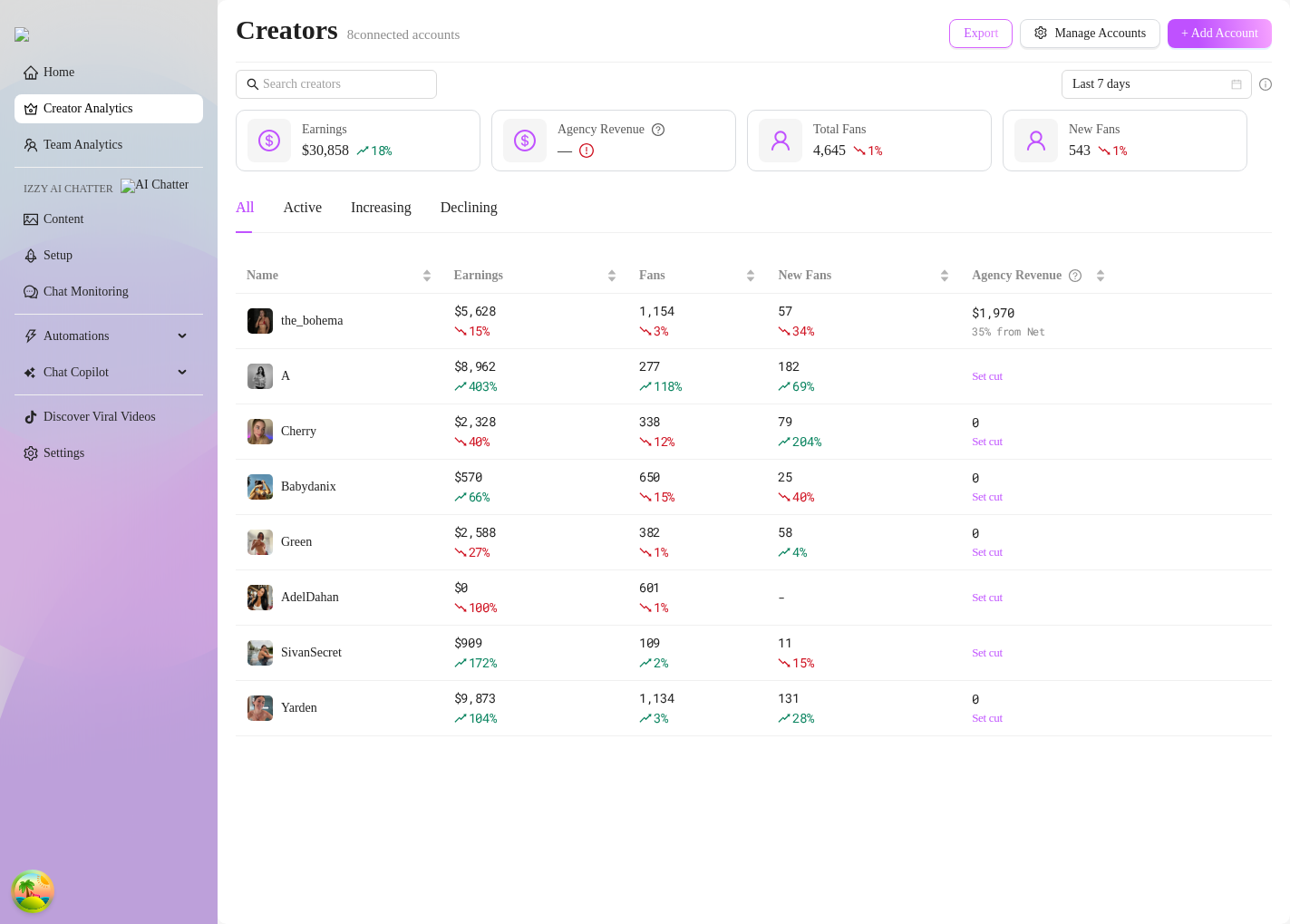
click at [966, 45] on button "Export" at bounding box center [981, 33] width 63 height 29
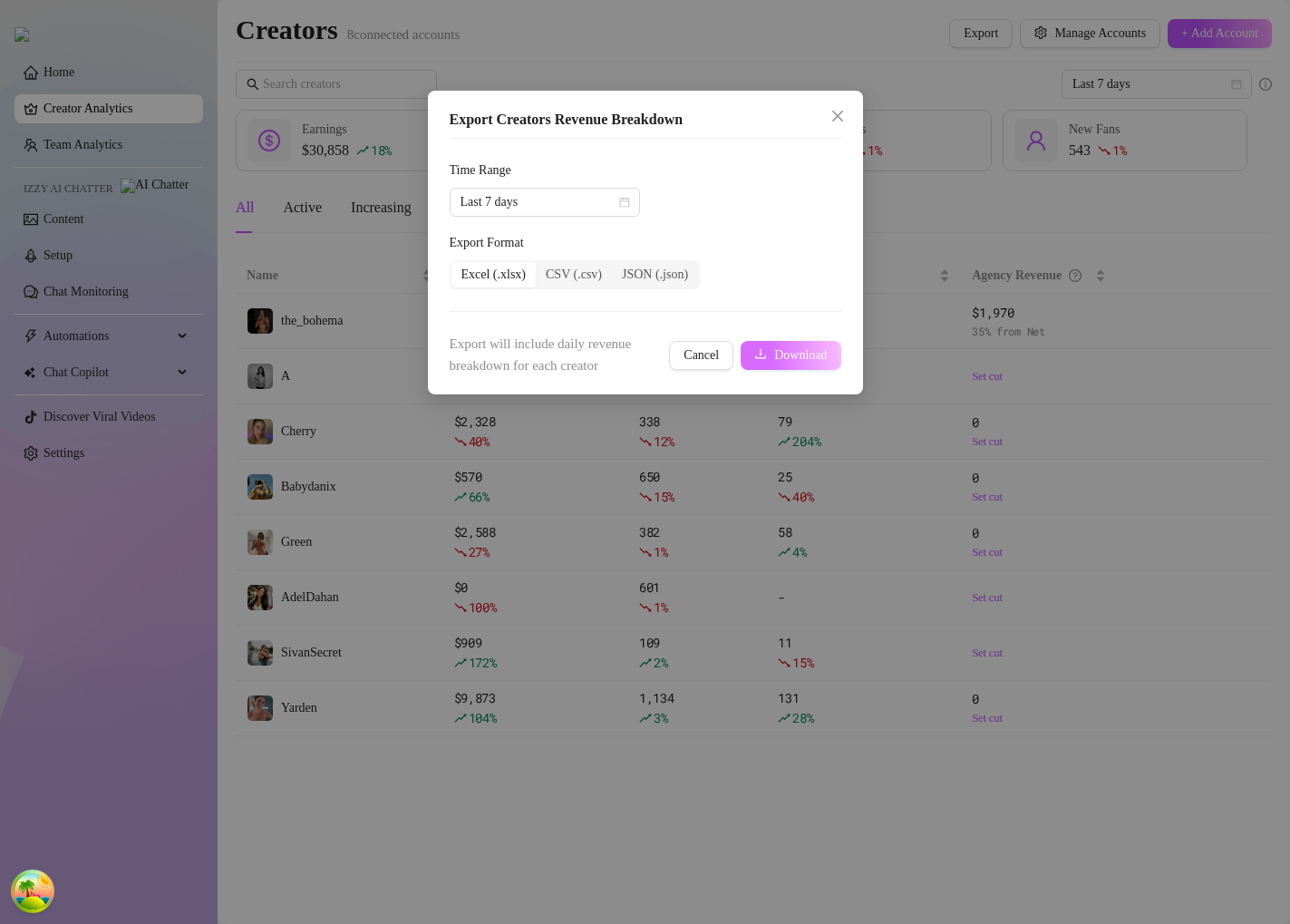
click at [769, 351] on button "Download" at bounding box center [790, 354] width 99 height 29
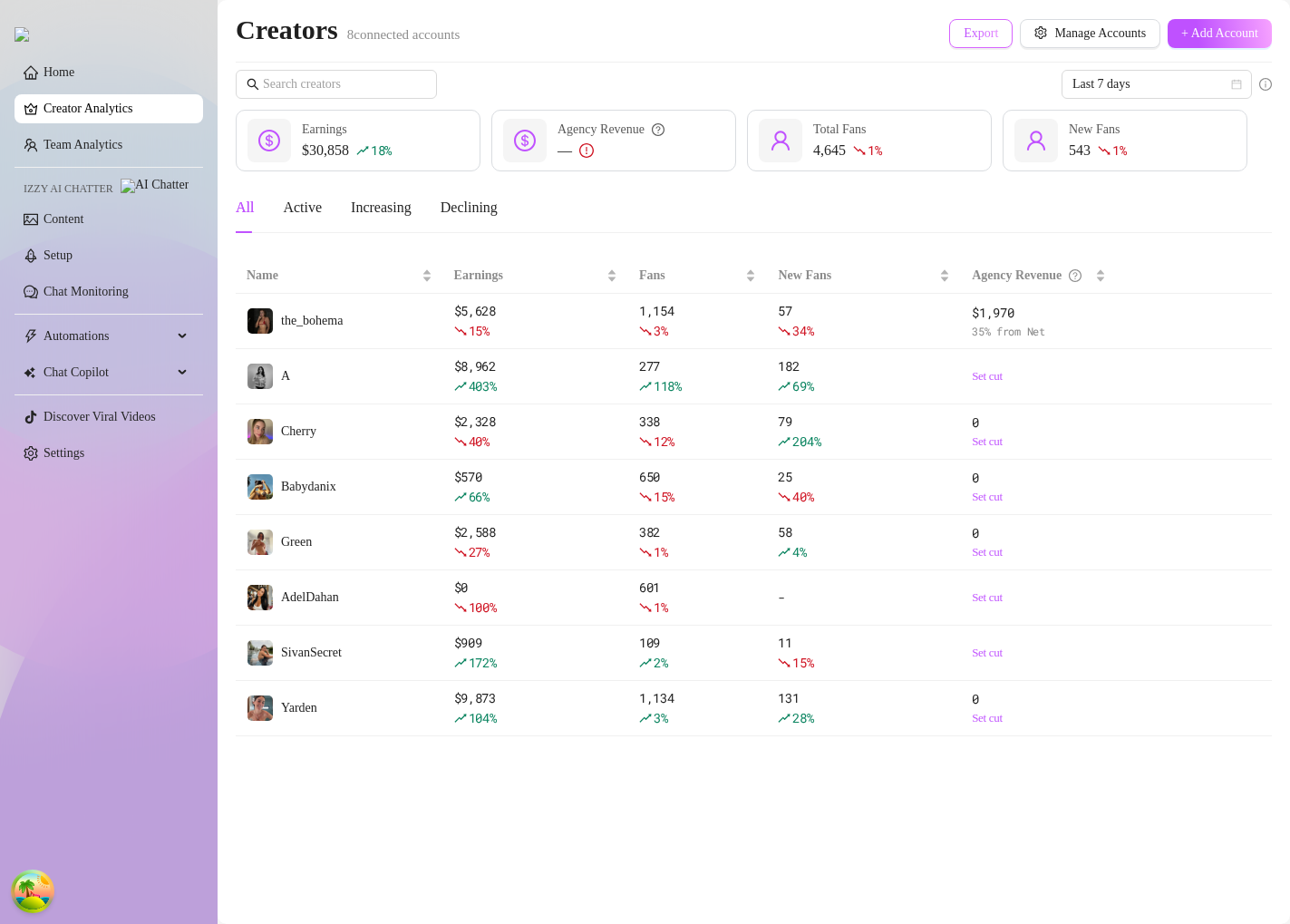
click at [964, 40] on span "Export" at bounding box center [981, 33] width 34 height 15
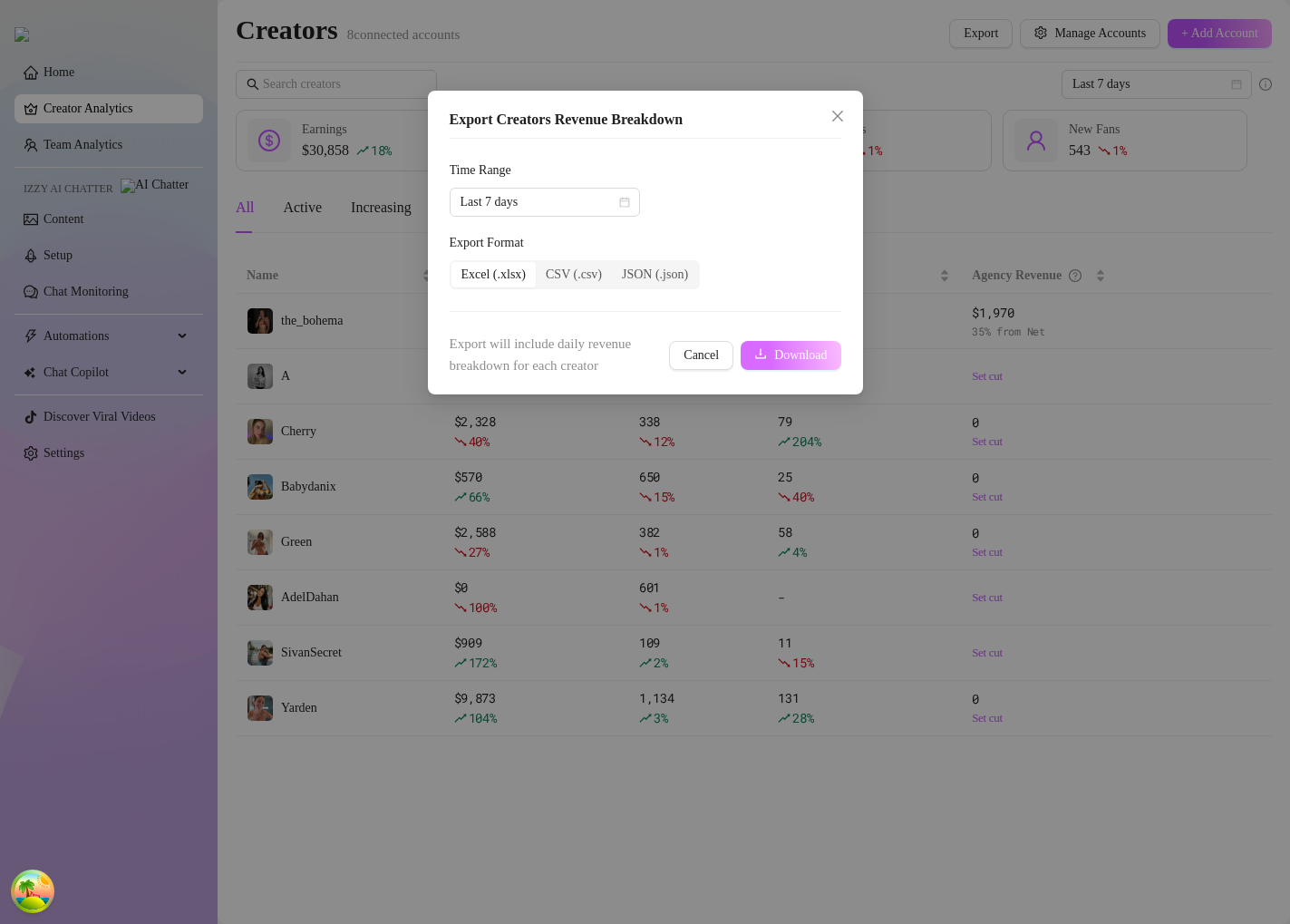
click at [796, 350] on span "Download" at bounding box center [800, 355] width 53 height 15
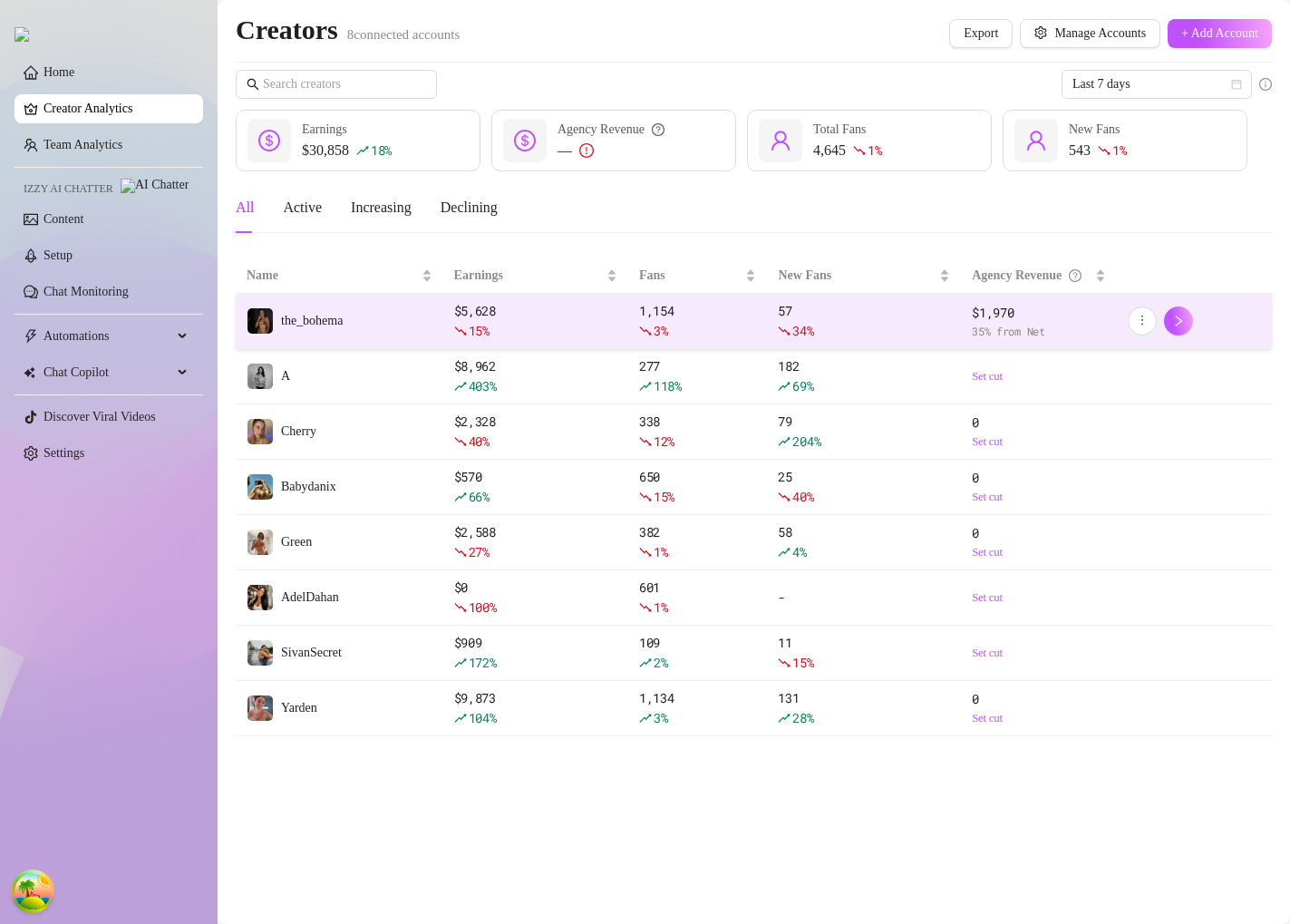
click at [307, 316] on span "the_bohema" at bounding box center [312, 320] width 61 height 14
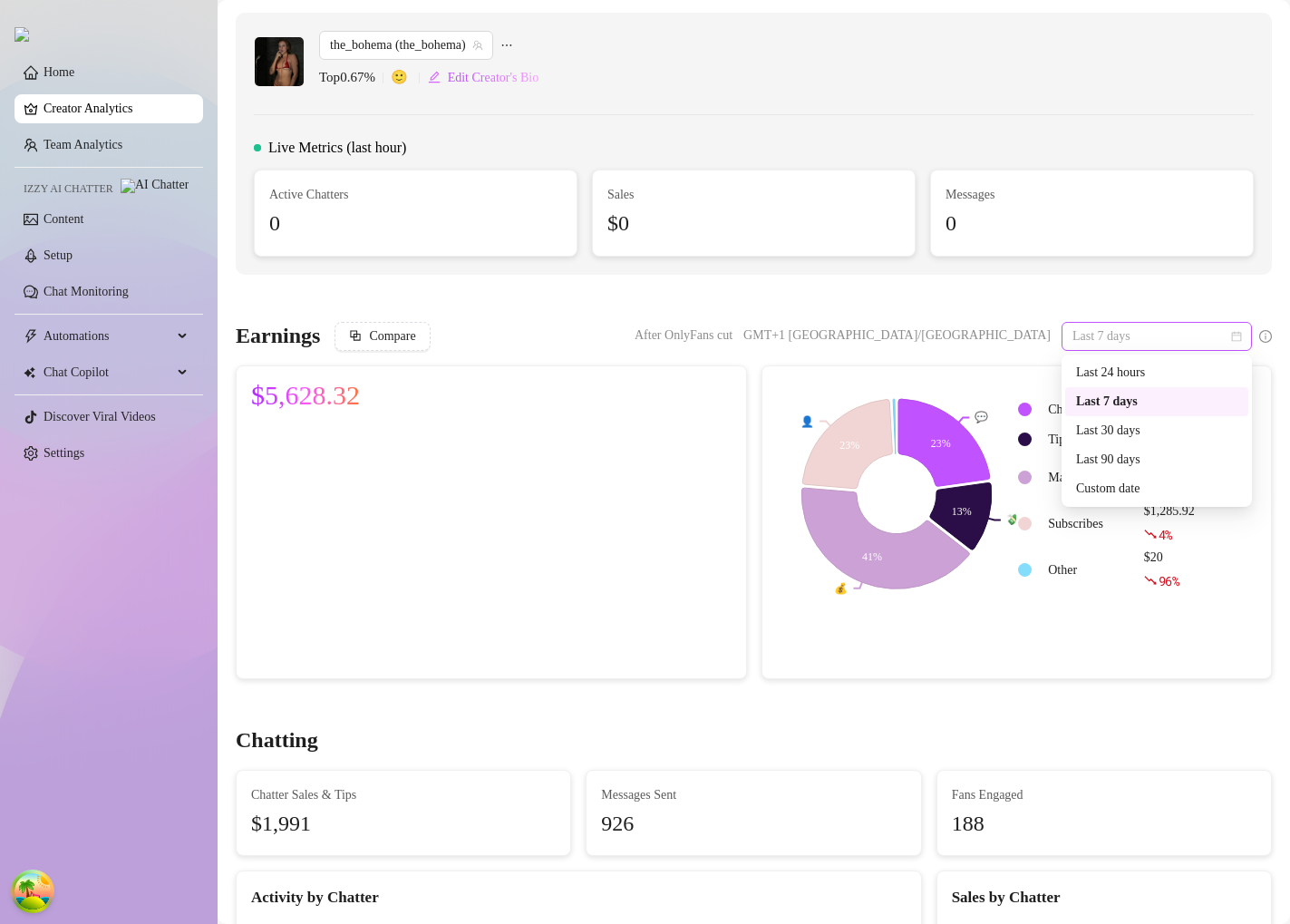
click at [1108, 344] on span "Last 7 days" at bounding box center [1157, 336] width 169 height 27
drag, startPoint x: 1111, startPoint y: 371, endPoint x: 1174, endPoint y: 211, distance: 172.0
click at [1111, 371] on div "Last 24 hours" at bounding box center [1157, 372] width 161 height 19
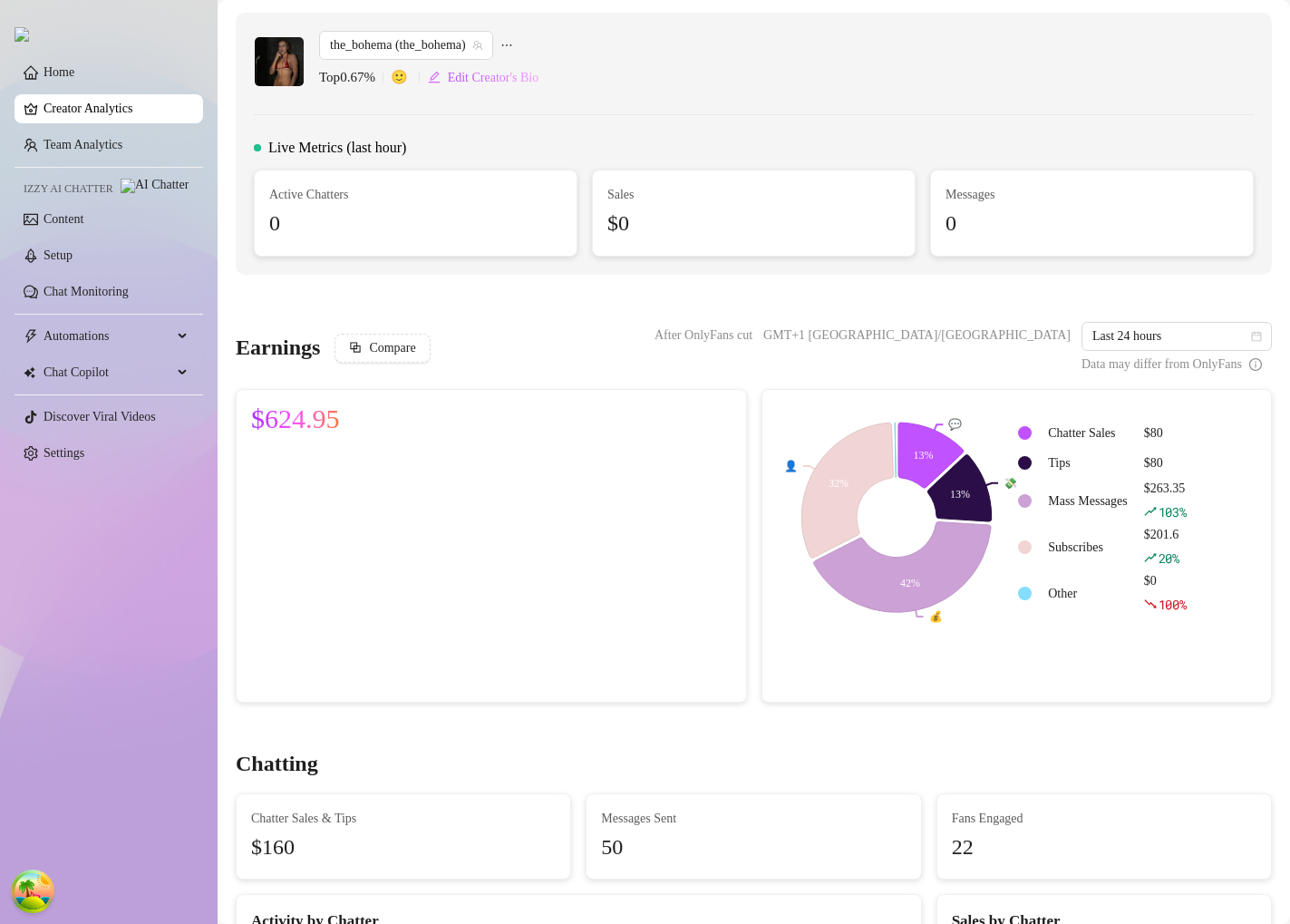
click at [148, 109] on link "Creator Analytics" at bounding box center [116, 109] width 145 height 29
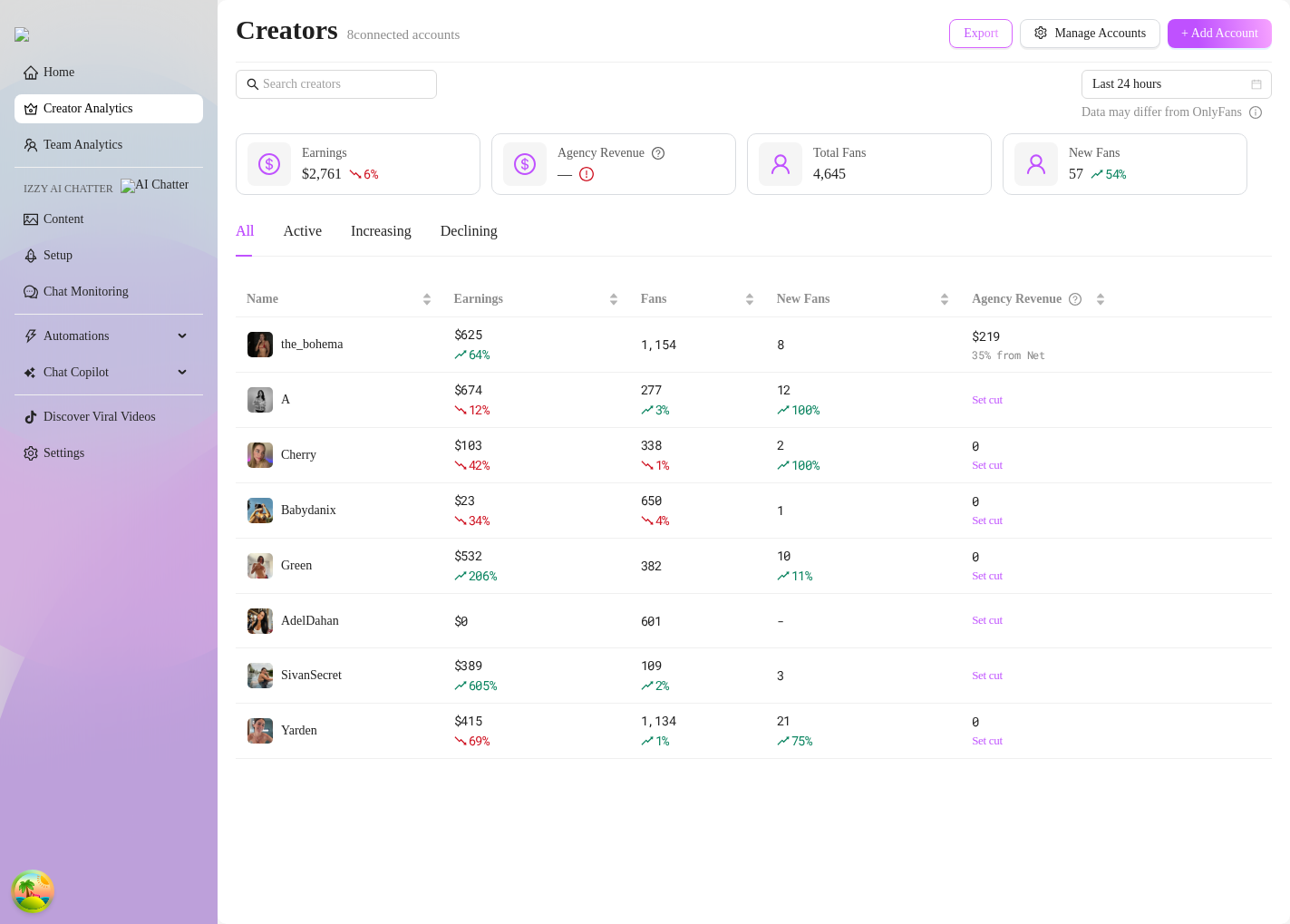
click at [949, 45] on button "Export" at bounding box center [981, 33] width 63 height 29
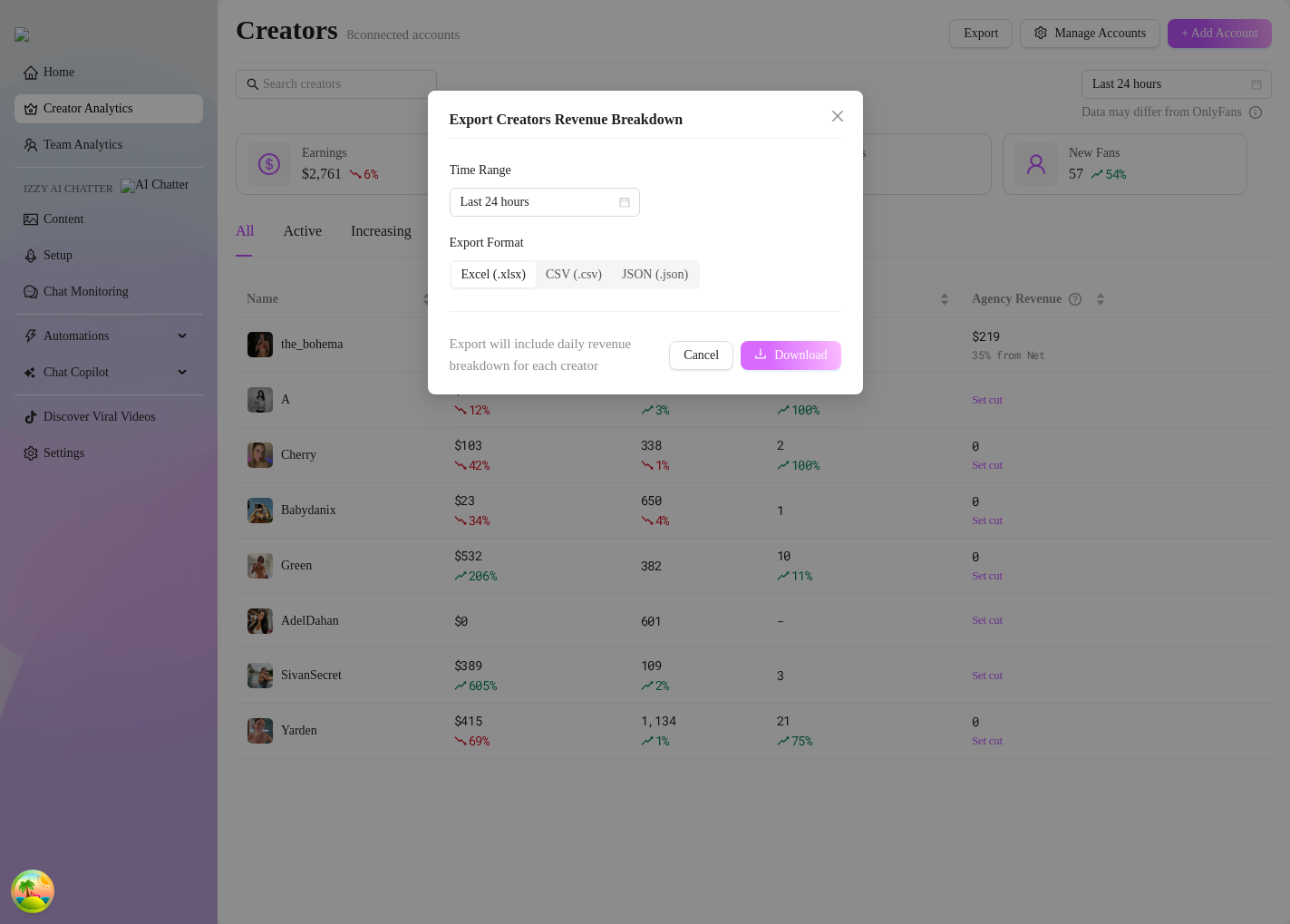
click at [798, 365] on button "Download" at bounding box center [790, 354] width 99 height 29
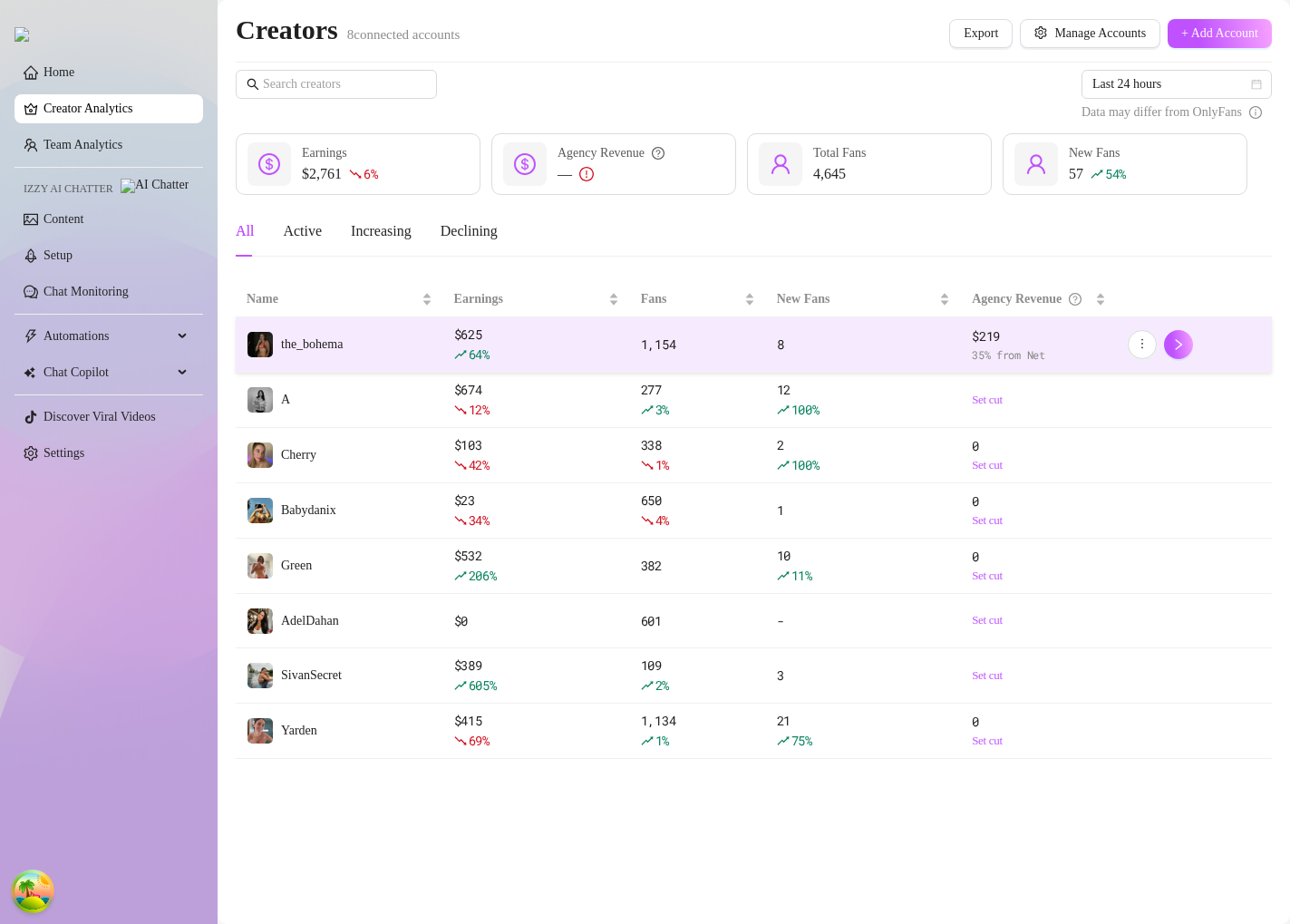
click at [428, 362] on td "the_bohema" at bounding box center [340, 345] width 208 height 56
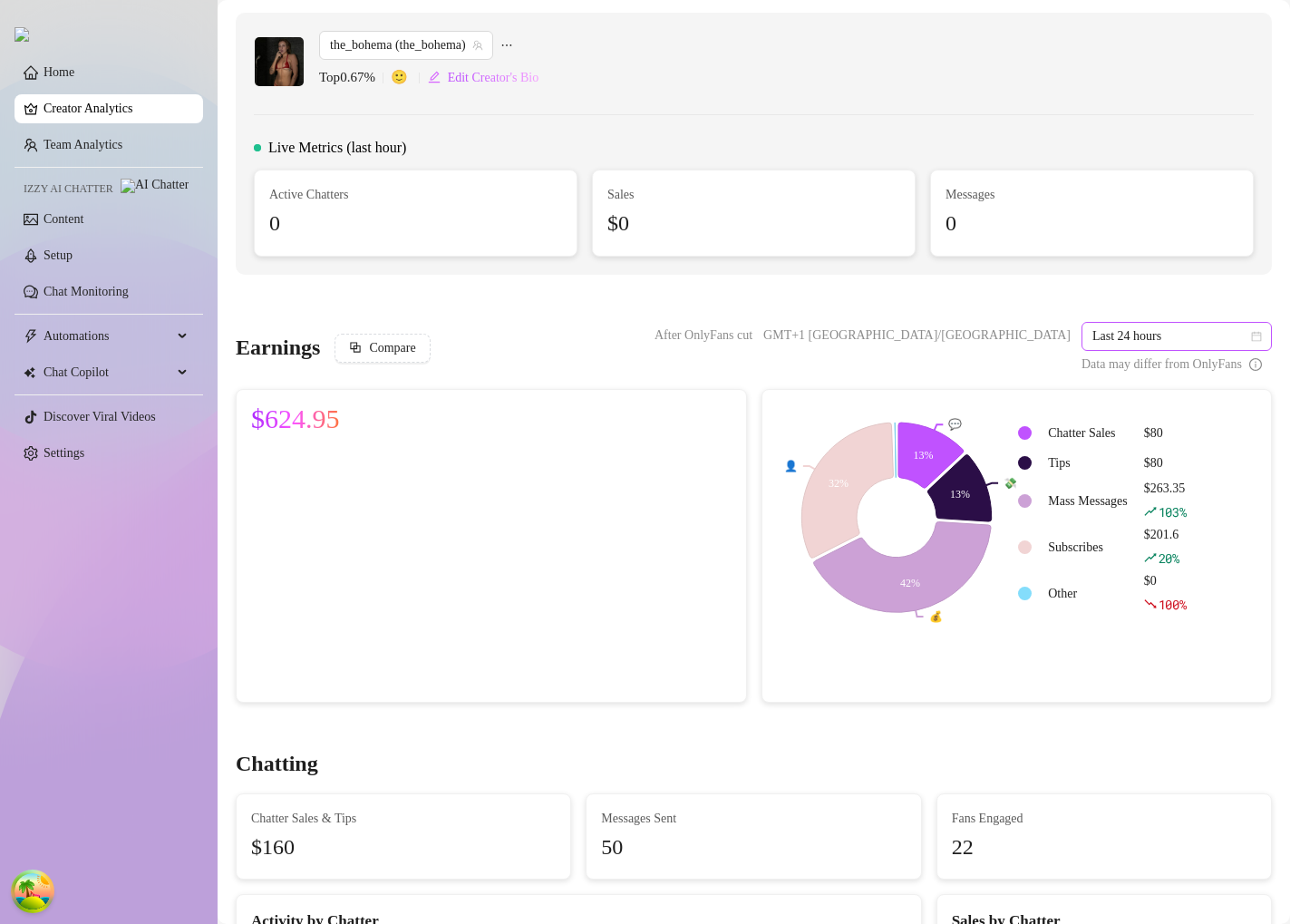
click at [1151, 340] on span "Last 24 hours" at bounding box center [1177, 336] width 169 height 27
click at [1132, 392] on div "Last 7 days" at bounding box center [1176, 401] width 161 height 19
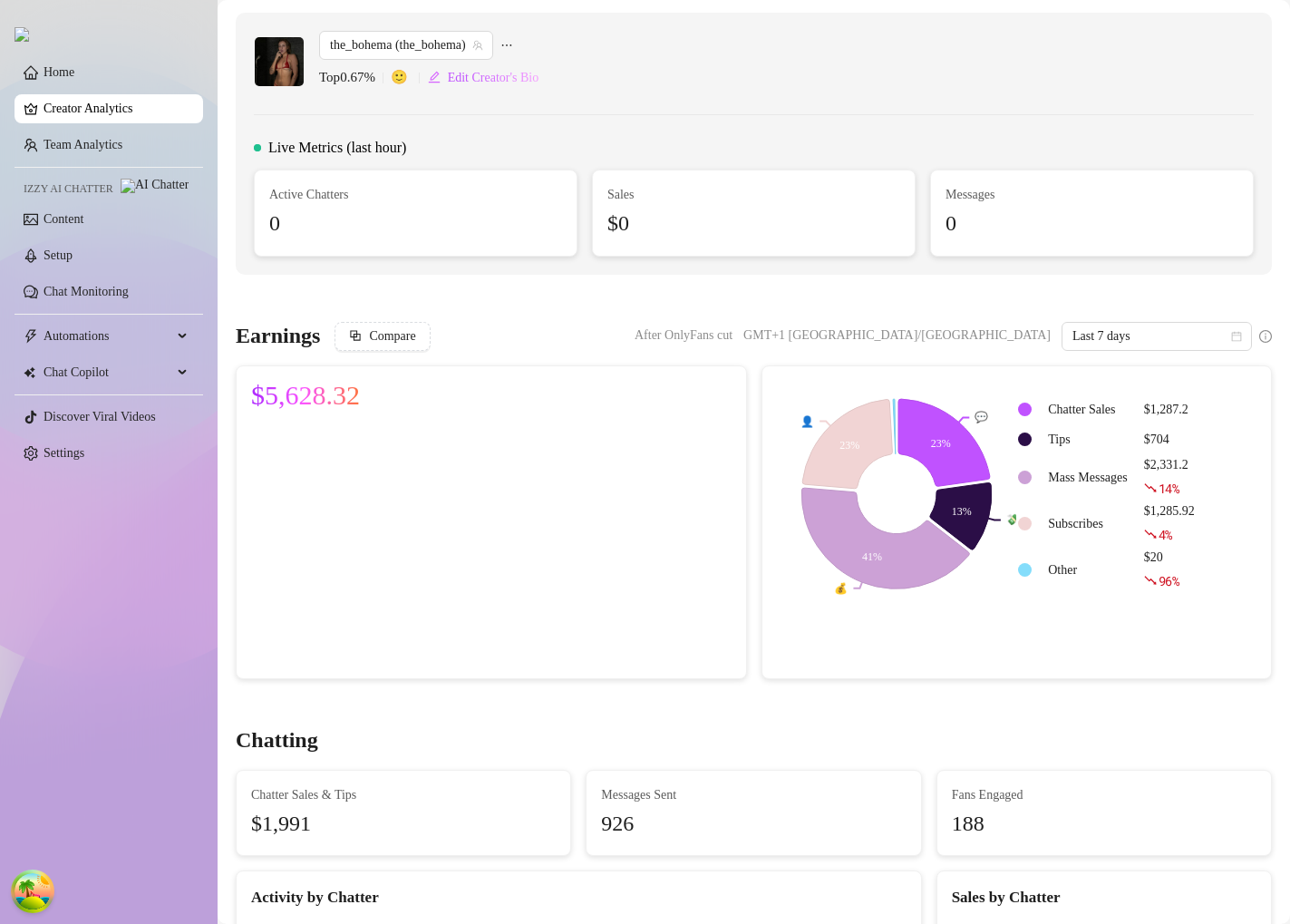
click at [149, 121] on link "Creator Analytics" at bounding box center [116, 109] width 145 height 29
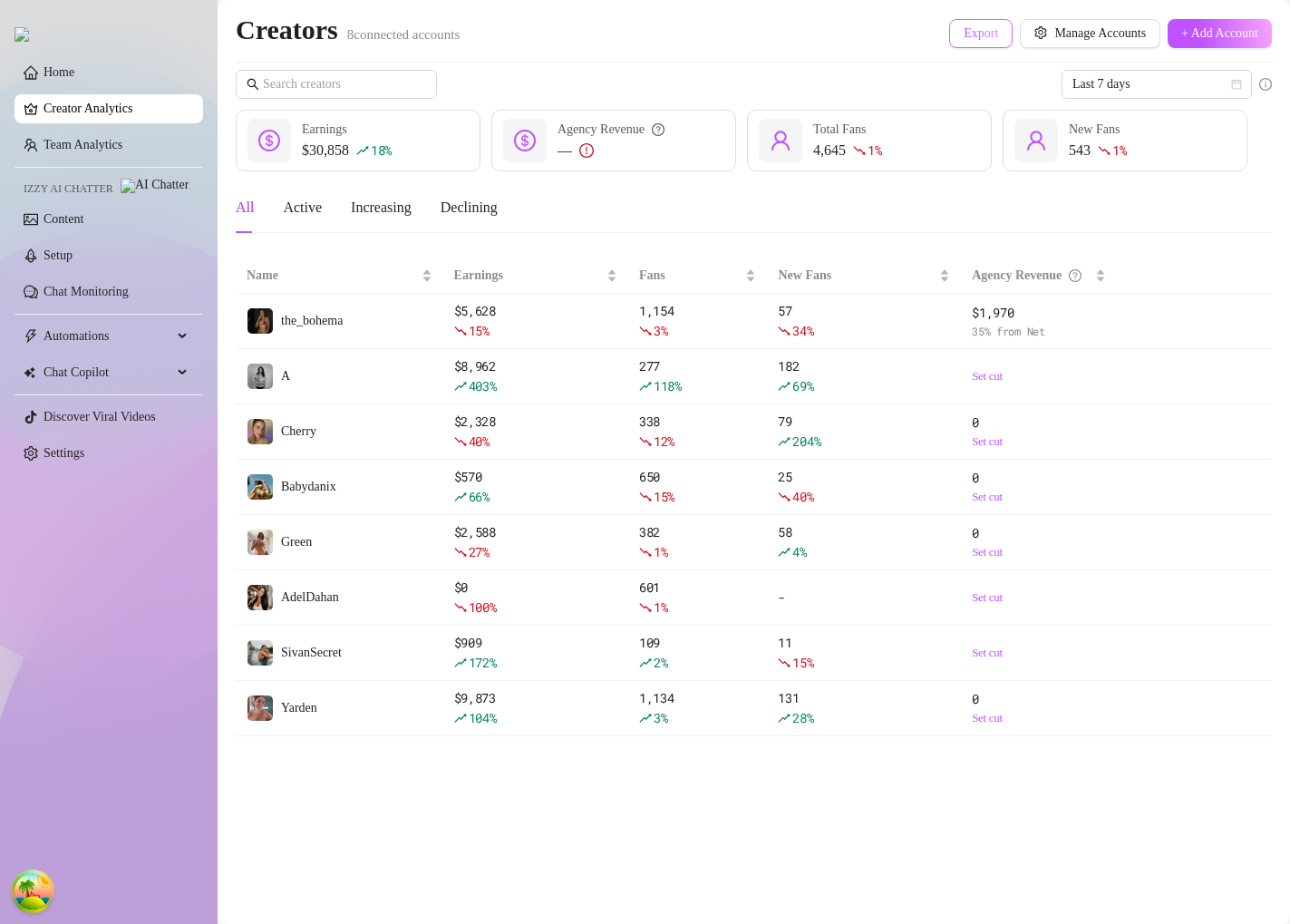
click at [978, 29] on span "Export" at bounding box center [981, 33] width 34 height 15
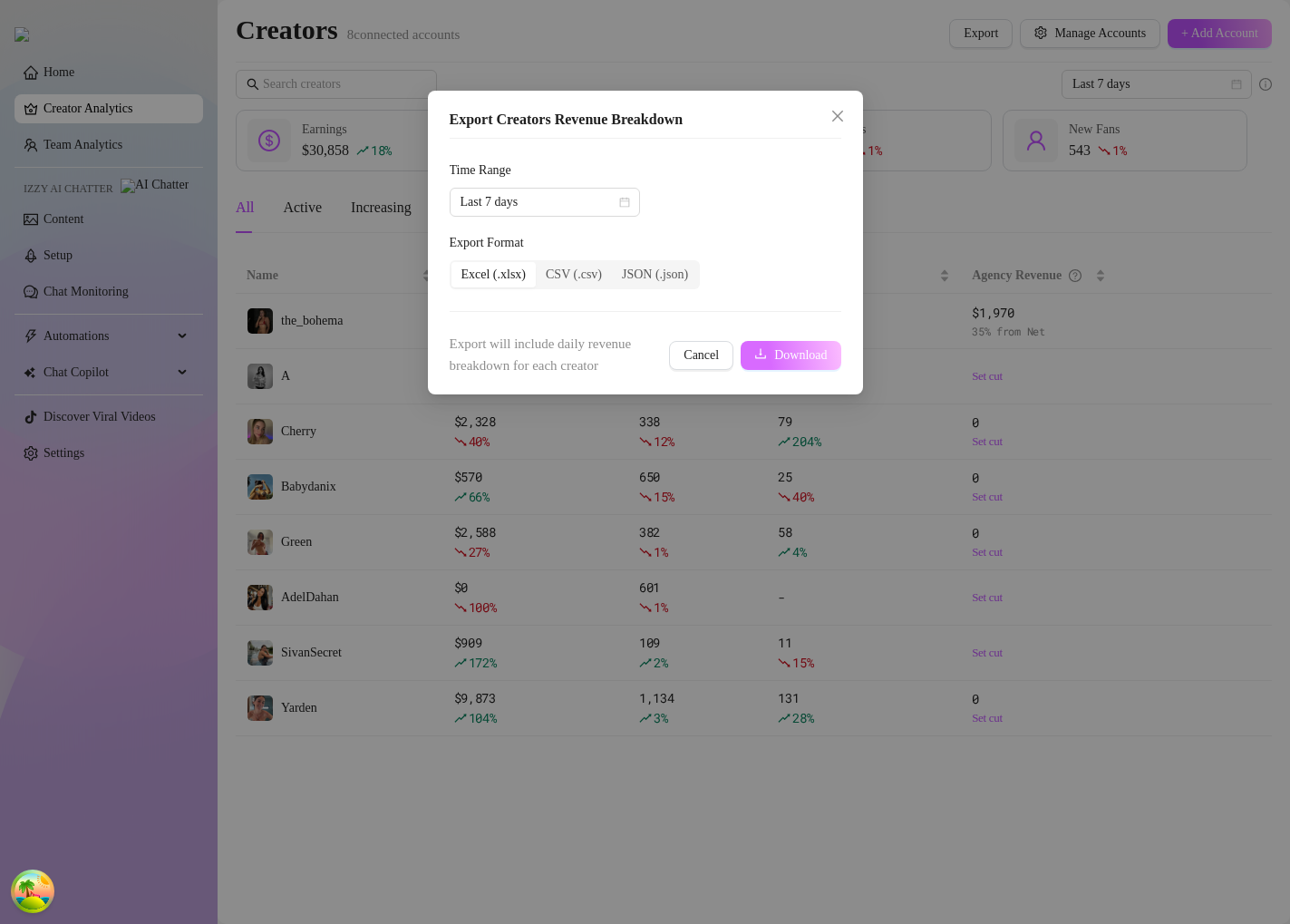
click at [787, 348] on span "Download" at bounding box center [800, 355] width 53 height 15
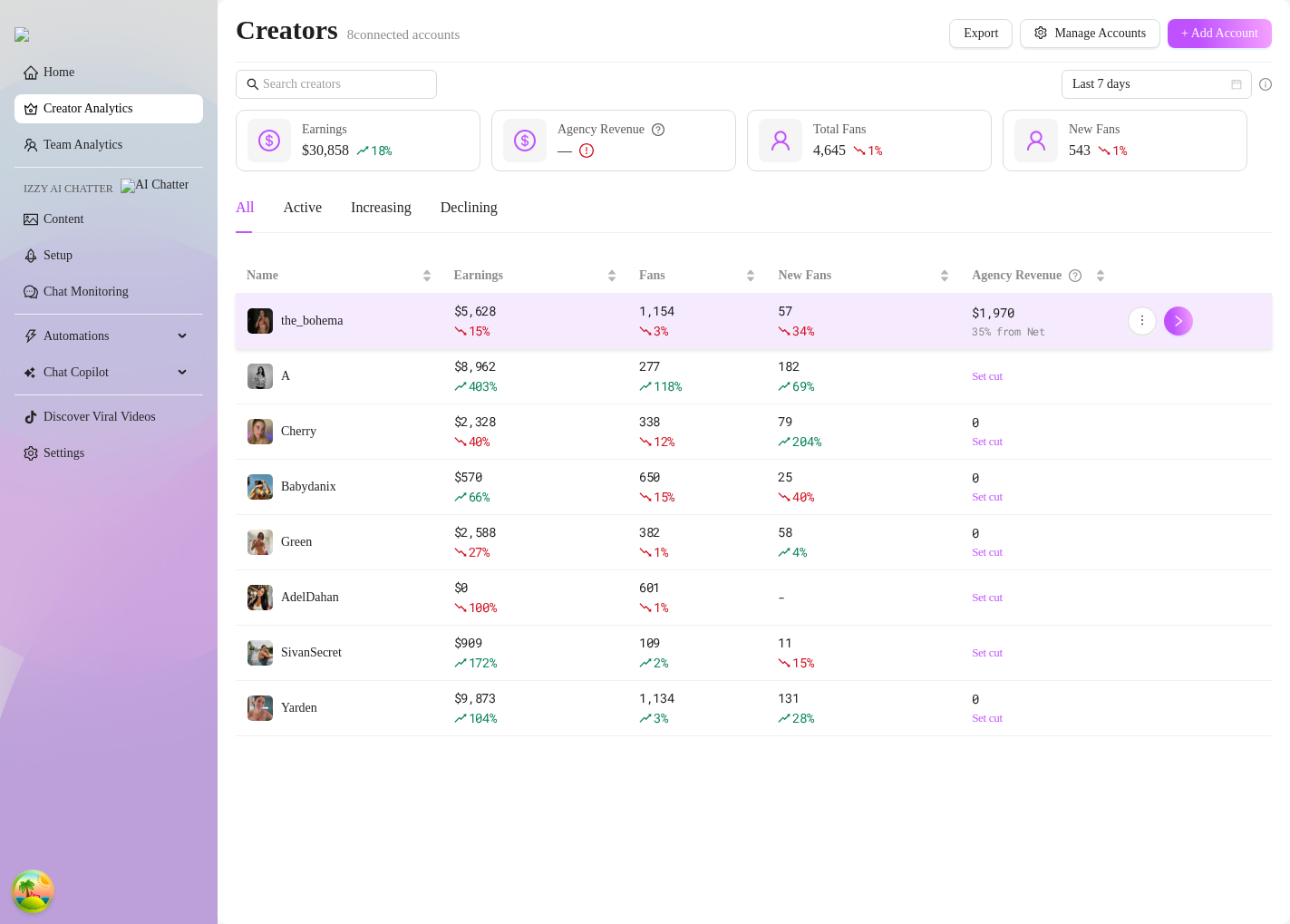
click at [792, 342] on td "57 34 %" at bounding box center [864, 322] width 194 height 56
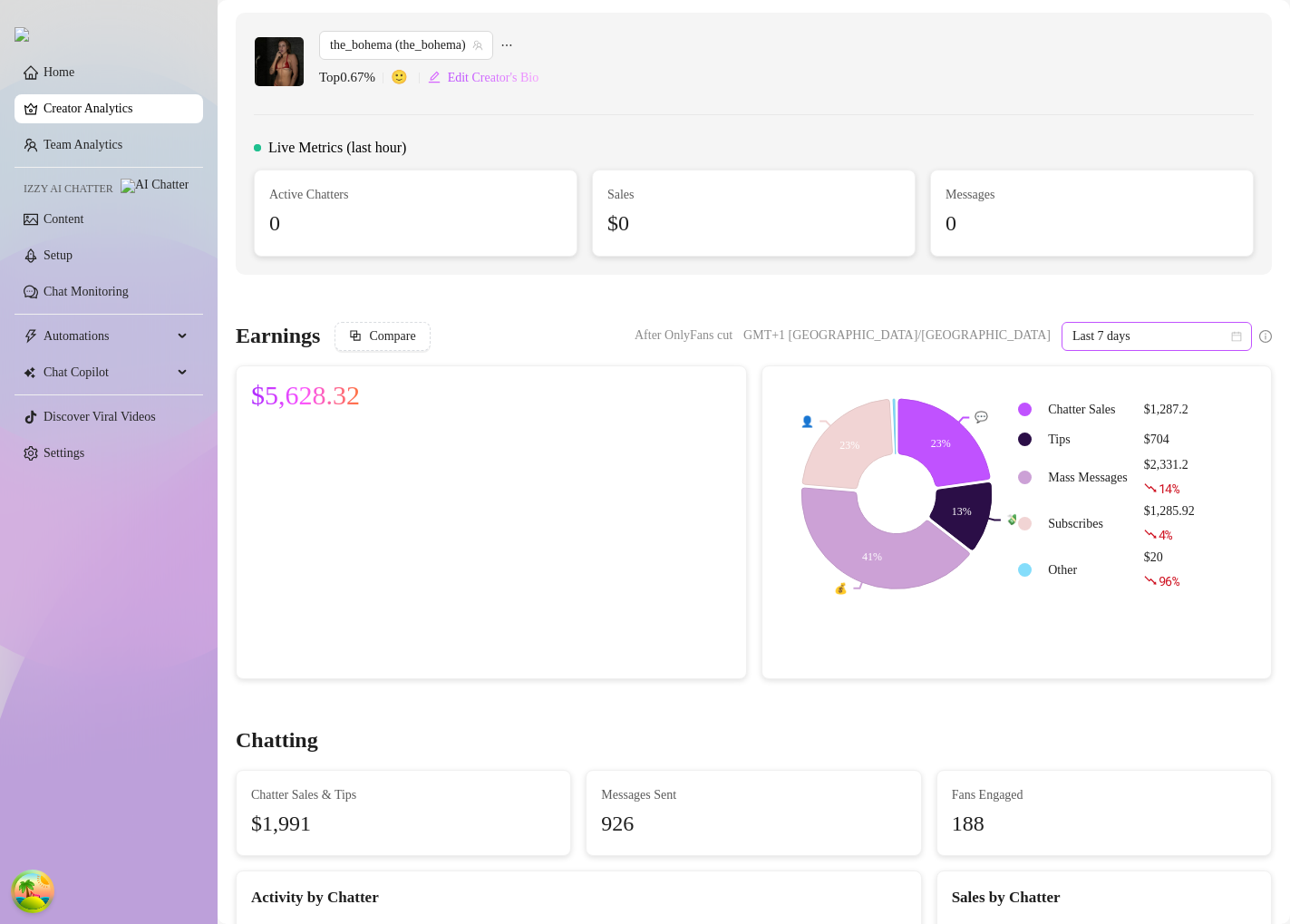
click at [1135, 337] on span "Last 7 days" at bounding box center [1157, 336] width 169 height 27
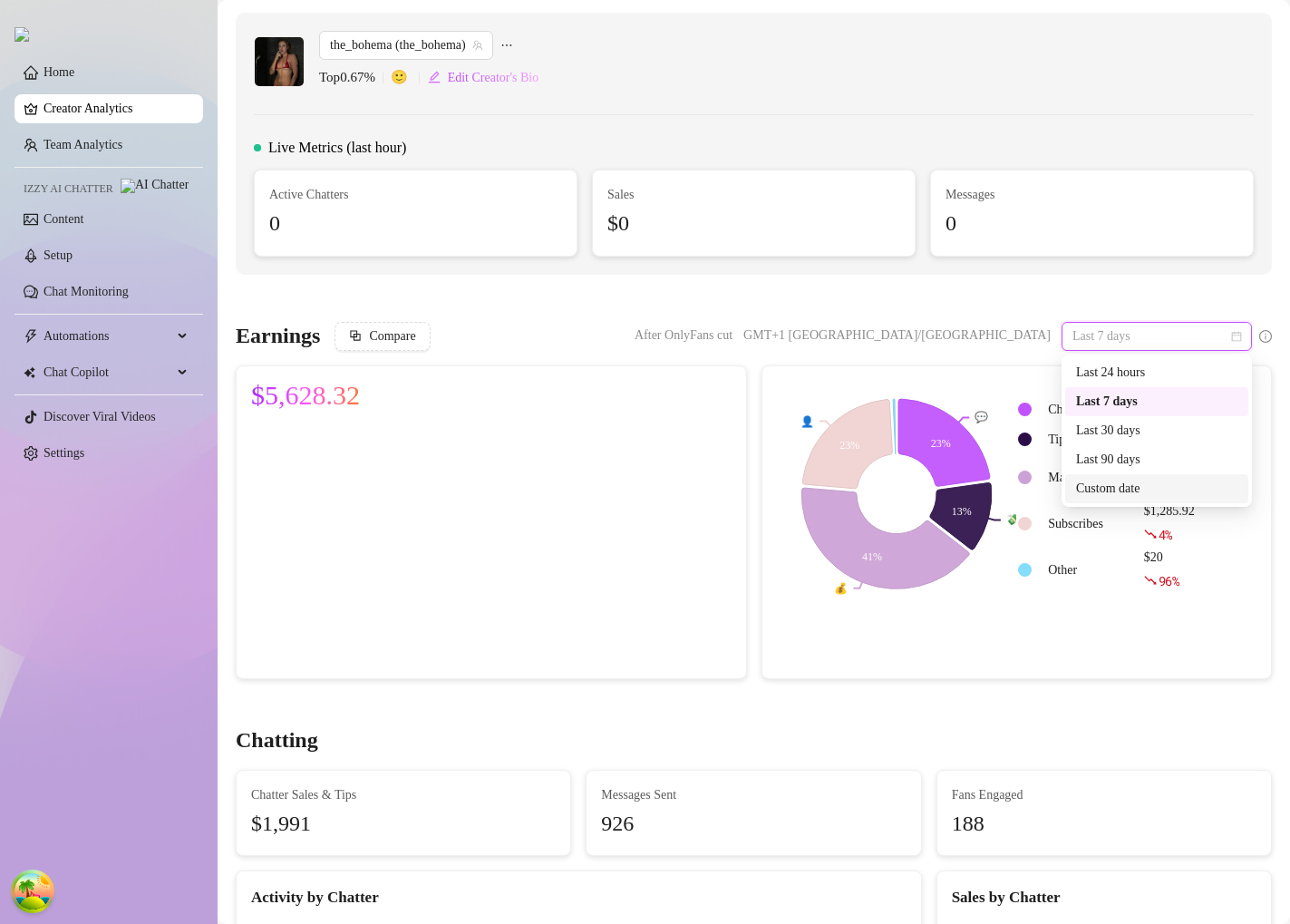
click at [1112, 493] on div "Custom date" at bounding box center [1157, 488] width 161 height 19
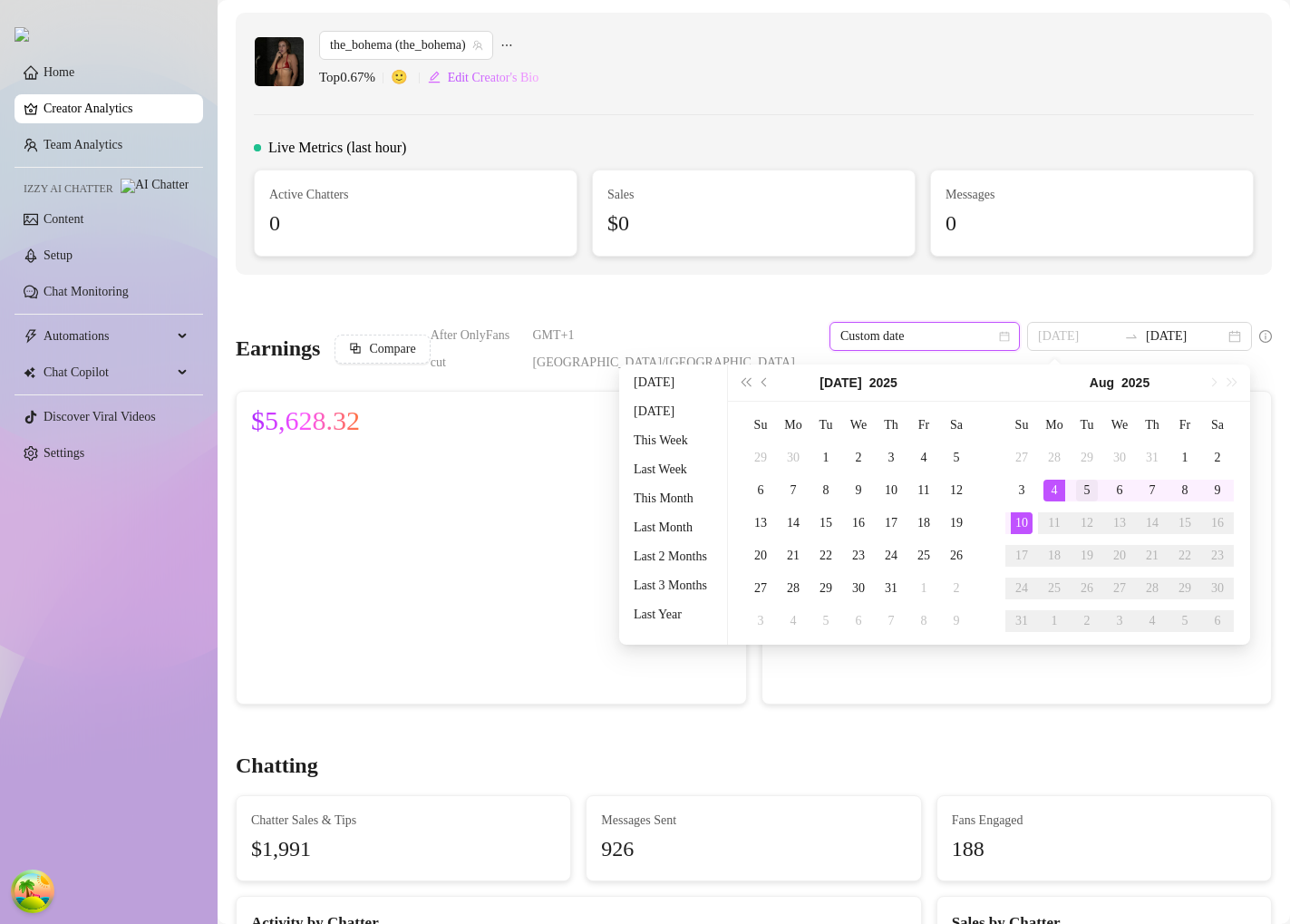
type input "[DATE]"
click at [1088, 492] on div "5" at bounding box center [1087, 490] width 21 height 21
click at [1095, 491] on div "5" at bounding box center [1087, 490] width 21 height 21
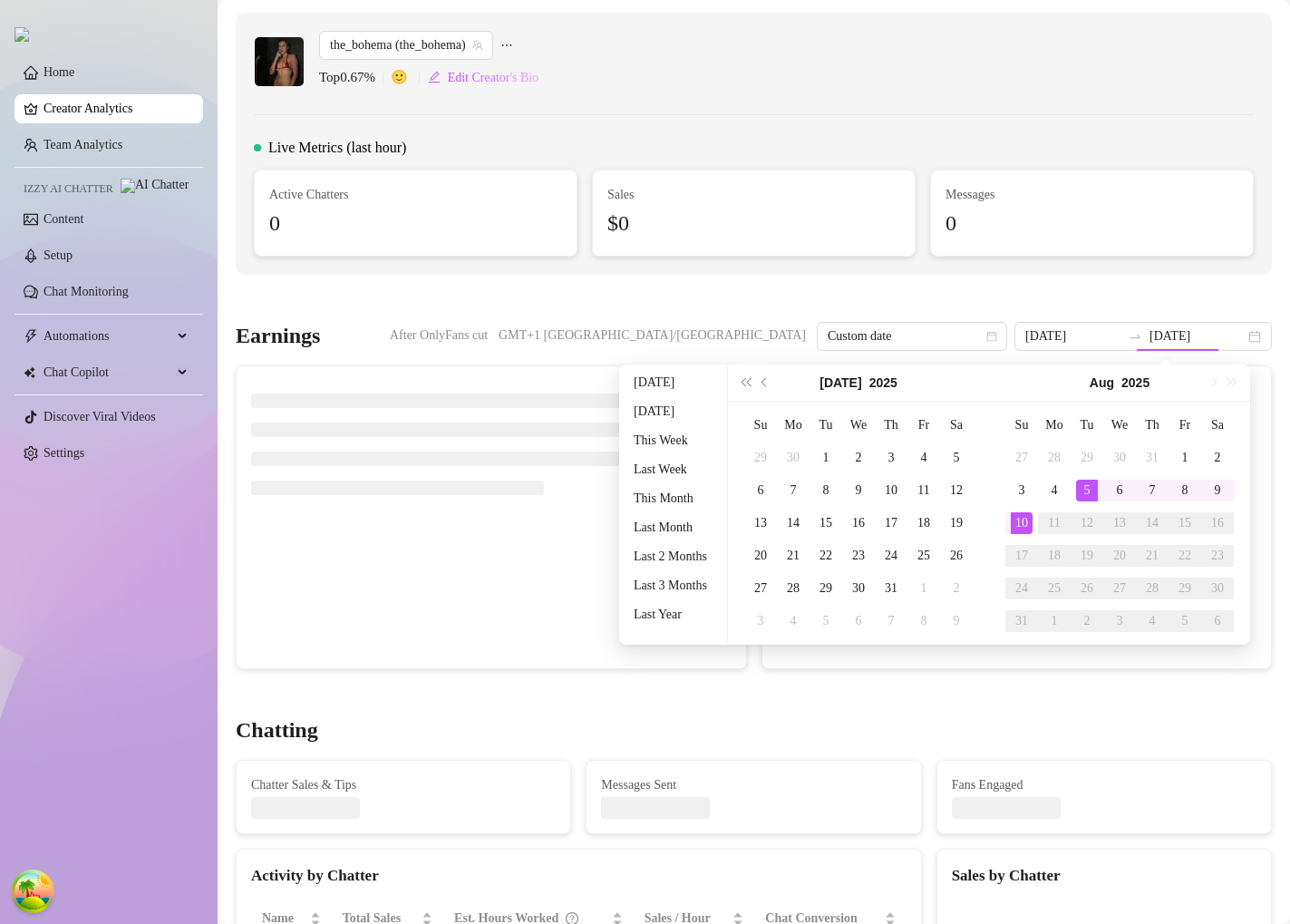
type input "[DATE]"
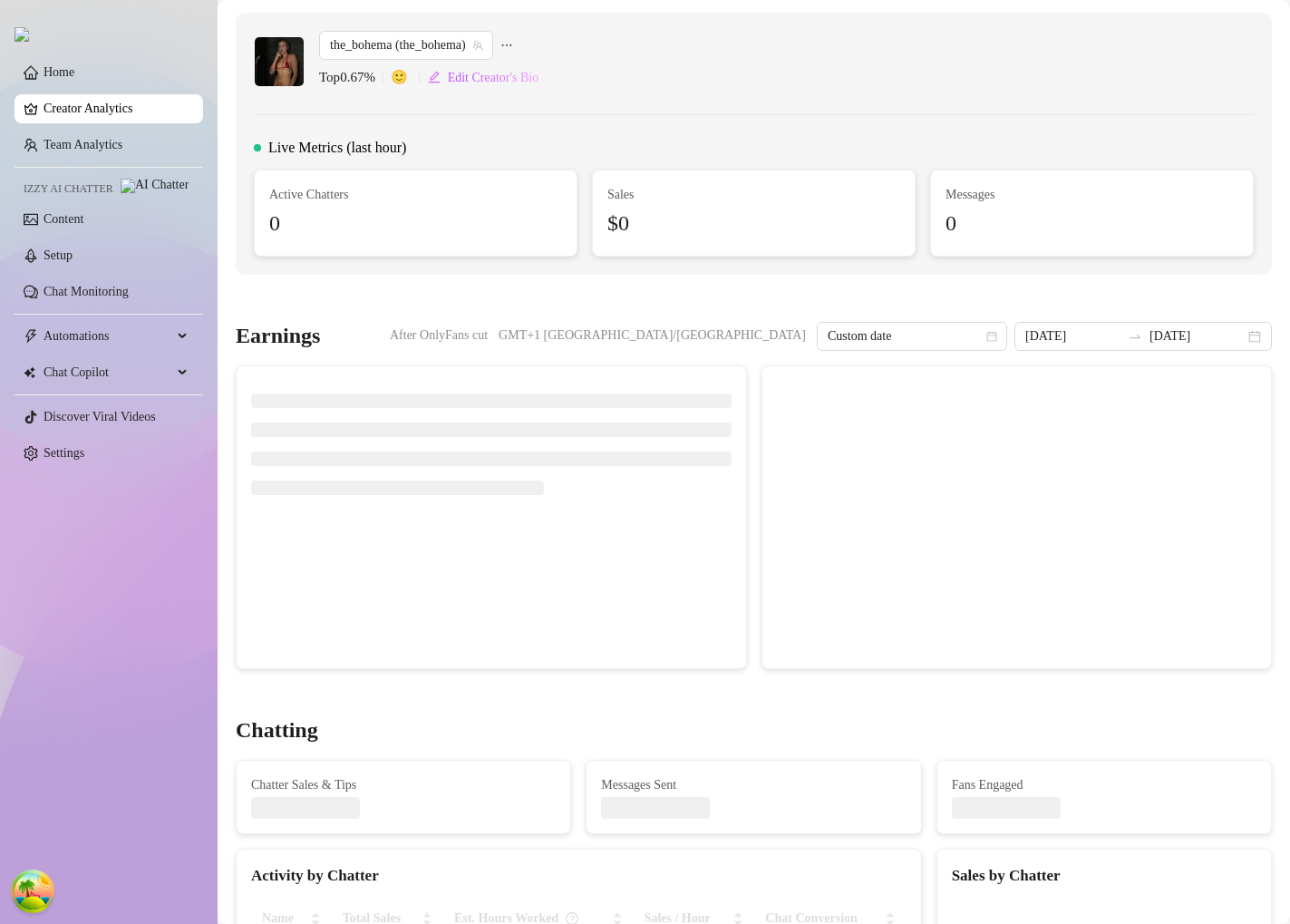
click at [1208, 353] on div "Earnings After OnlyFans cut GMT+1 [GEOGRAPHIC_DATA]/[GEOGRAPHIC_DATA] Custom da…" at bounding box center [754, 495] width 1051 height 347
click at [1215, 341] on input "[DATE]" at bounding box center [1197, 336] width 96 height 19
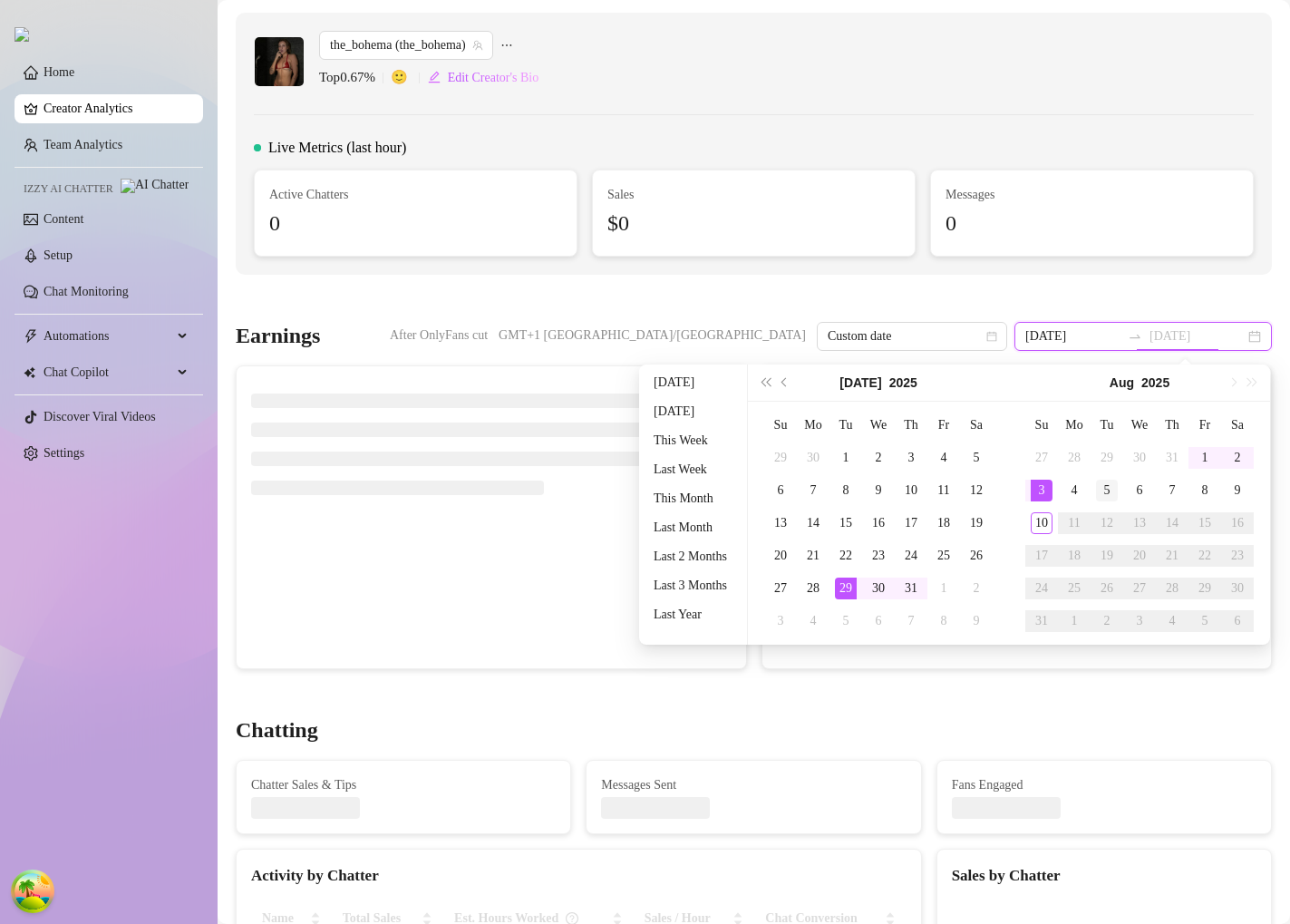
type input "[DATE]"
click at [1108, 501] on td "5" at bounding box center [1106, 490] width 32 height 32
click at [1115, 480] on div "5" at bounding box center [1106, 490] width 21 height 21
type input "[DATE]"
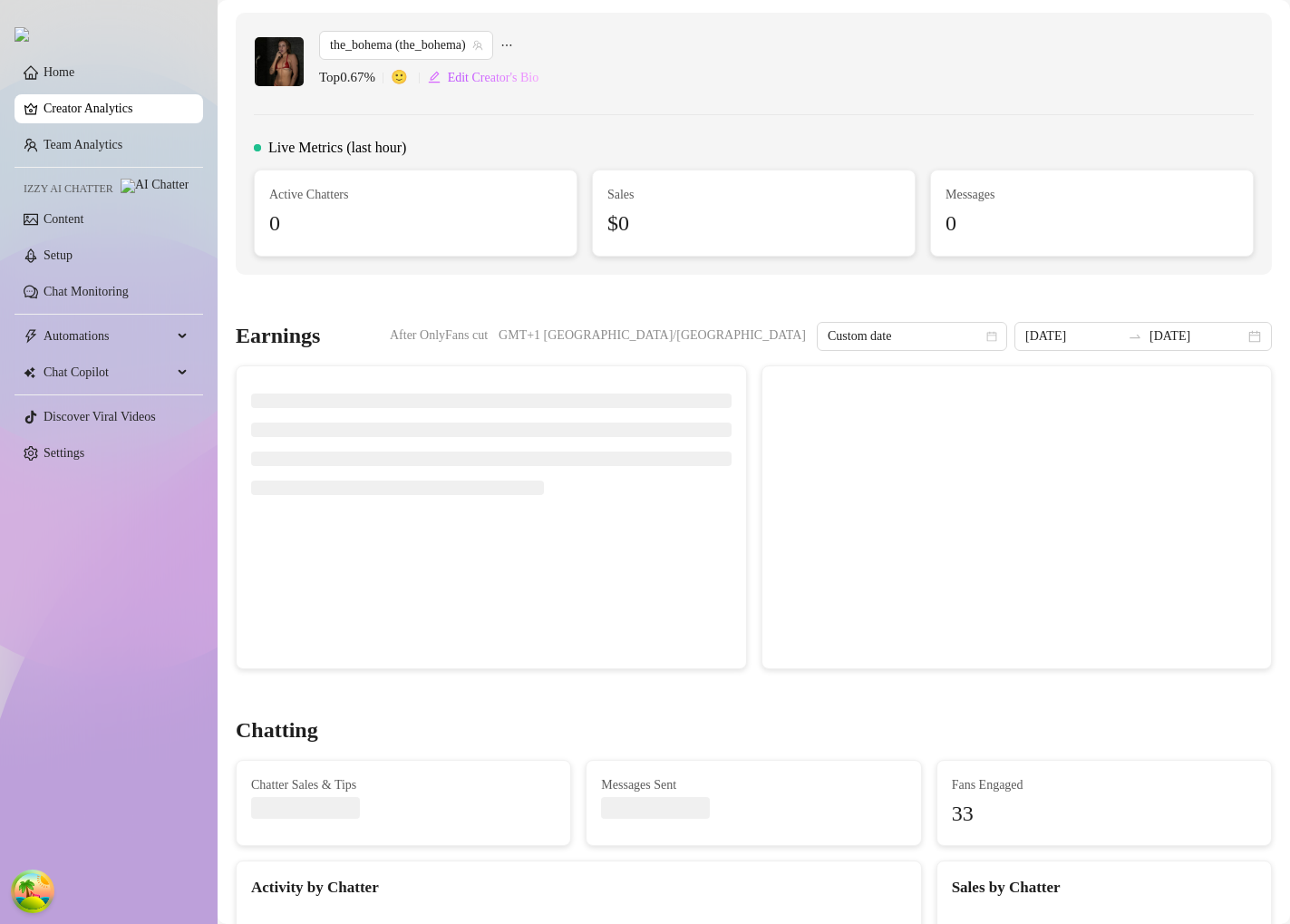
click at [290, 345] on h3 "Earnings" at bounding box center [277, 336] width 84 height 29
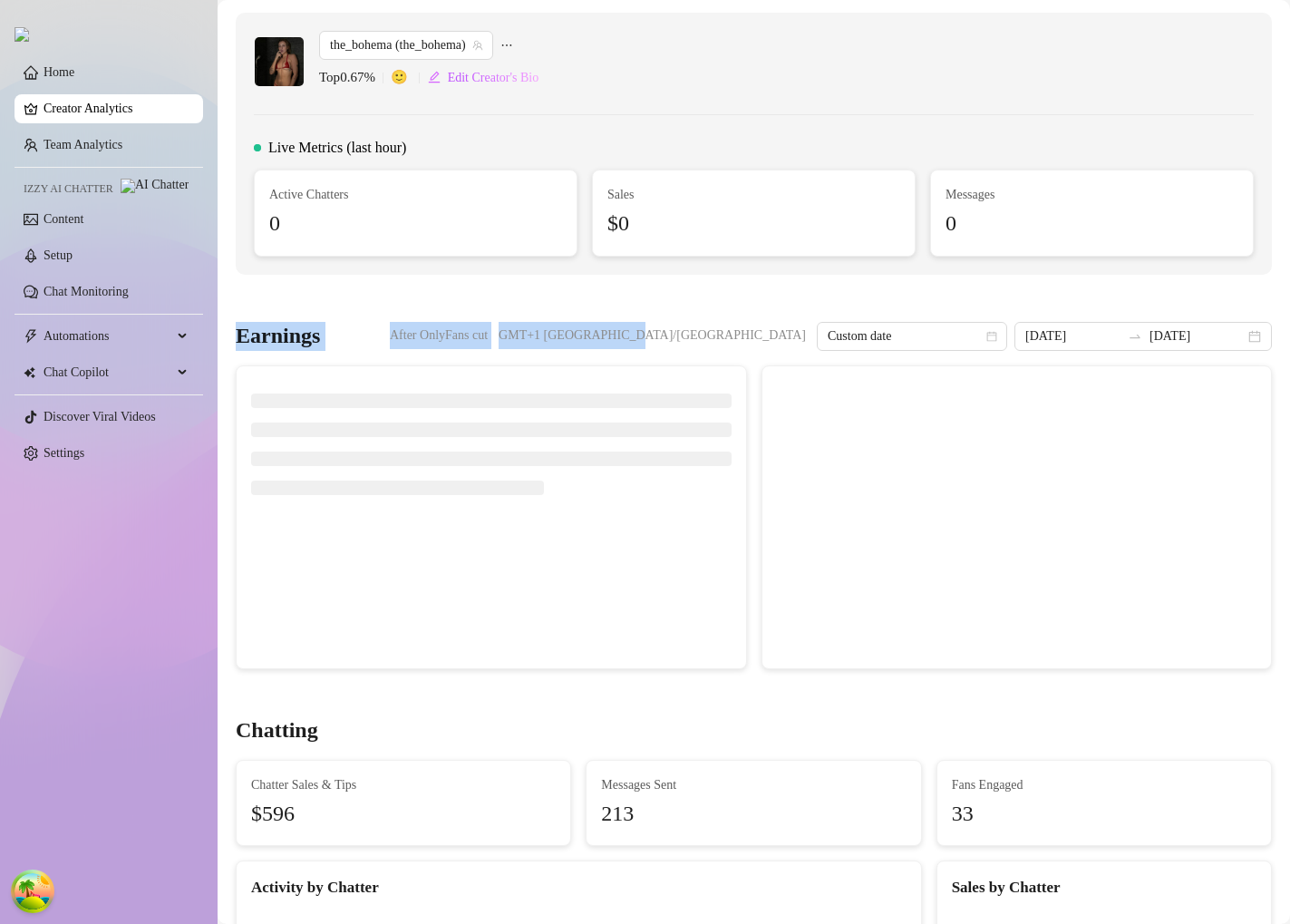
drag, startPoint x: 290, startPoint y: 345, endPoint x: 799, endPoint y: 336, distance: 509.1
click at [800, 336] on div "Earnings After OnlyFans cut GMT+1 [GEOGRAPHIC_DATA]/[GEOGRAPHIC_DATA] Custom da…" at bounding box center [754, 336] width 1037 height 29
click at [799, 336] on span "GMT+1 [GEOGRAPHIC_DATA]/[GEOGRAPHIC_DATA]" at bounding box center [651, 335] width 307 height 27
drag, startPoint x: 799, startPoint y: 336, endPoint x: 716, endPoint y: 337, distance: 83.0
click at [716, 337] on span "GMT+1 [GEOGRAPHIC_DATA]/[GEOGRAPHIC_DATA]" at bounding box center [651, 335] width 307 height 27
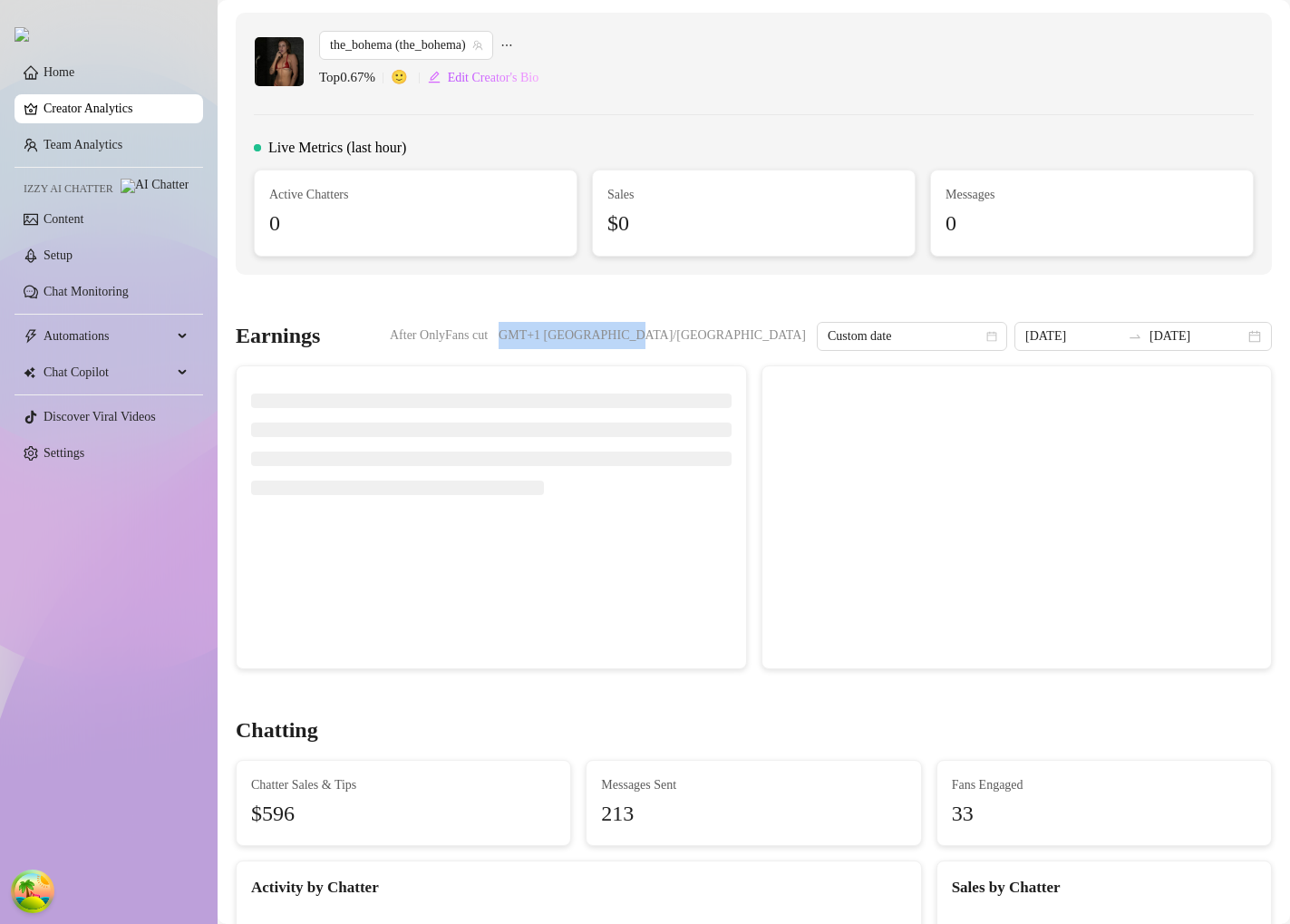
click at [716, 337] on span "GMT+1 [GEOGRAPHIC_DATA]/[GEOGRAPHIC_DATA]" at bounding box center [651, 335] width 307 height 27
drag, startPoint x: 716, startPoint y: 337, endPoint x: 807, endPoint y: 338, distance: 91.0
click at [806, 338] on span "GMT+1 [GEOGRAPHIC_DATA]/[GEOGRAPHIC_DATA]" at bounding box center [651, 335] width 307 height 27
click at [805, 338] on span "GMT+1 [GEOGRAPHIC_DATA]/[GEOGRAPHIC_DATA]" at bounding box center [651, 335] width 307 height 27
drag, startPoint x: 805, startPoint y: 338, endPoint x: 701, endPoint y: 336, distance: 104.0
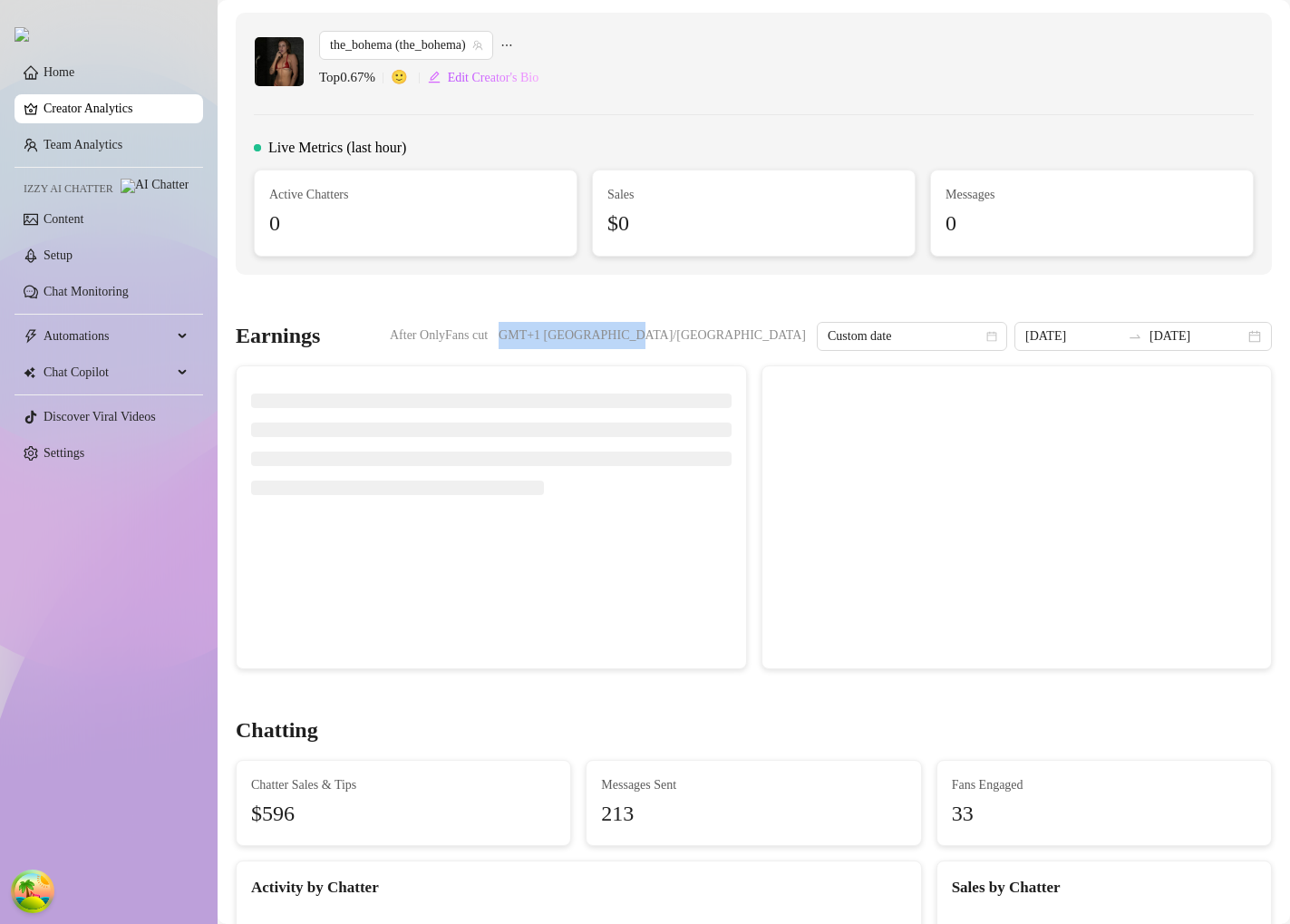
click at [700, 336] on div "After OnlyFans cut GMT+1 [GEOGRAPHIC_DATA]/[GEOGRAPHIC_DATA] Custom date [DATE]…" at bounding box center [831, 336] width 883 height 29
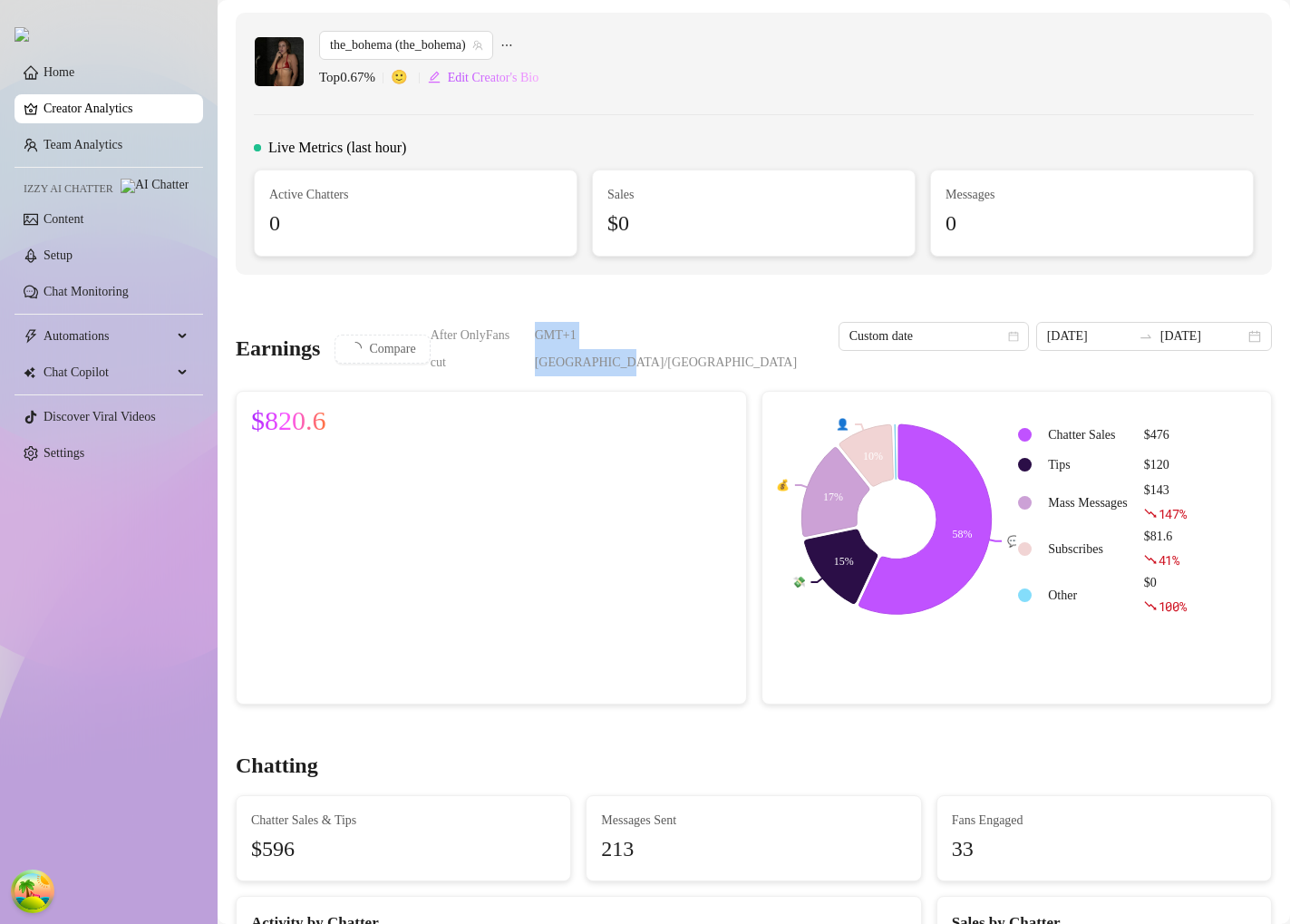
click at [701, 336] on span "GMT+1 [GEOGRAPHIC_DATA]/[GEOGRAPHIC_DATA]" at bounding box center [681, 349] width 293 height 55
drag, startPoint x: 701, startPoint y: 336, endPoint x: 798, endPoint y: 337, distance: 97.0
click at [798, 337] on span "GMT+1 [GEOGRAPHIC_DATA]/[GEOGRAPHIC_DATA]" at bounding box center [681, 349] width 293 height 55
click at [108, 120] on link "Creator Analytics" at bounding box center [116, 109] width 145 height 29
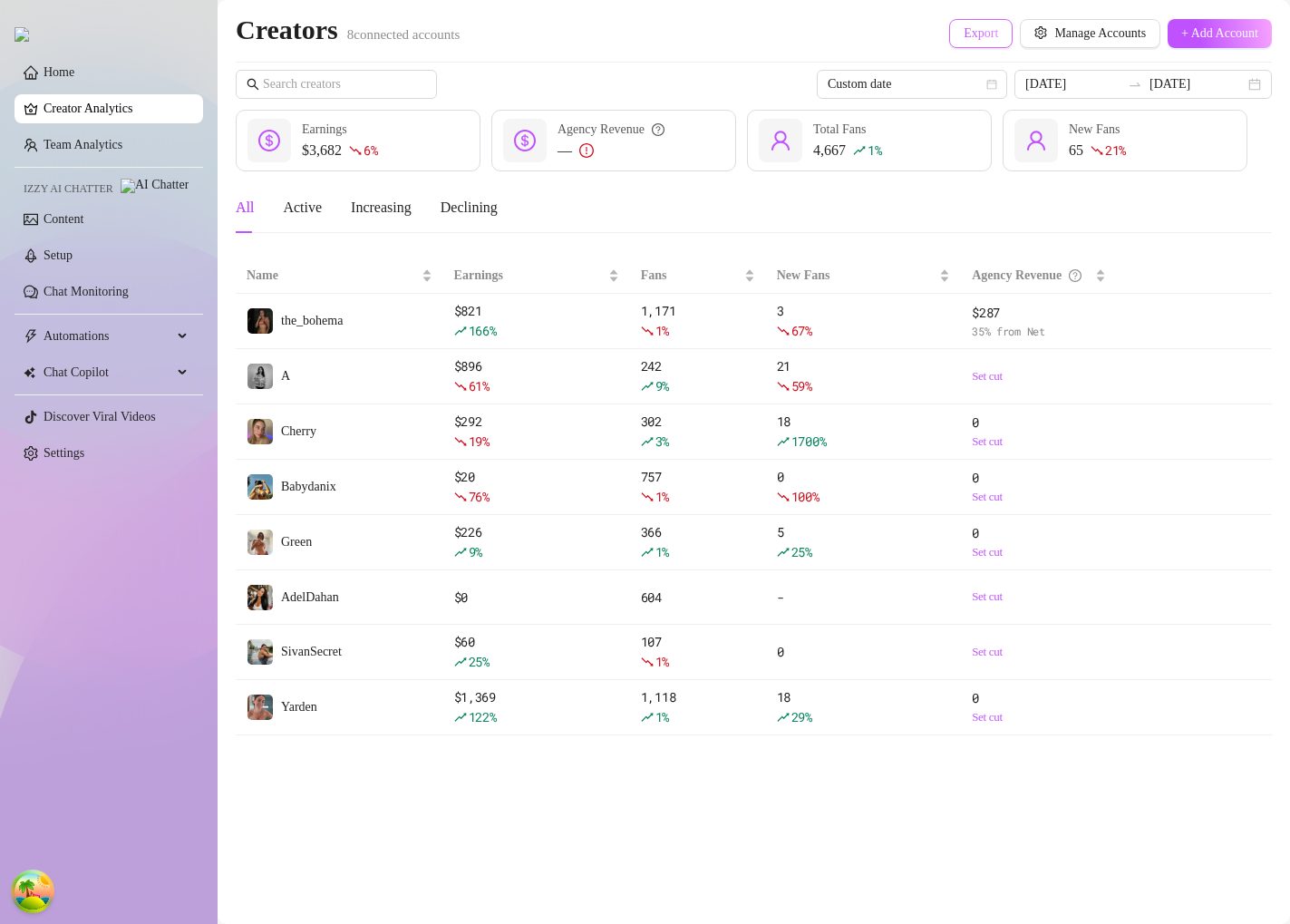
click at [949, 41] on button "Export" at bounding box center [981, 33] width 63 height 29
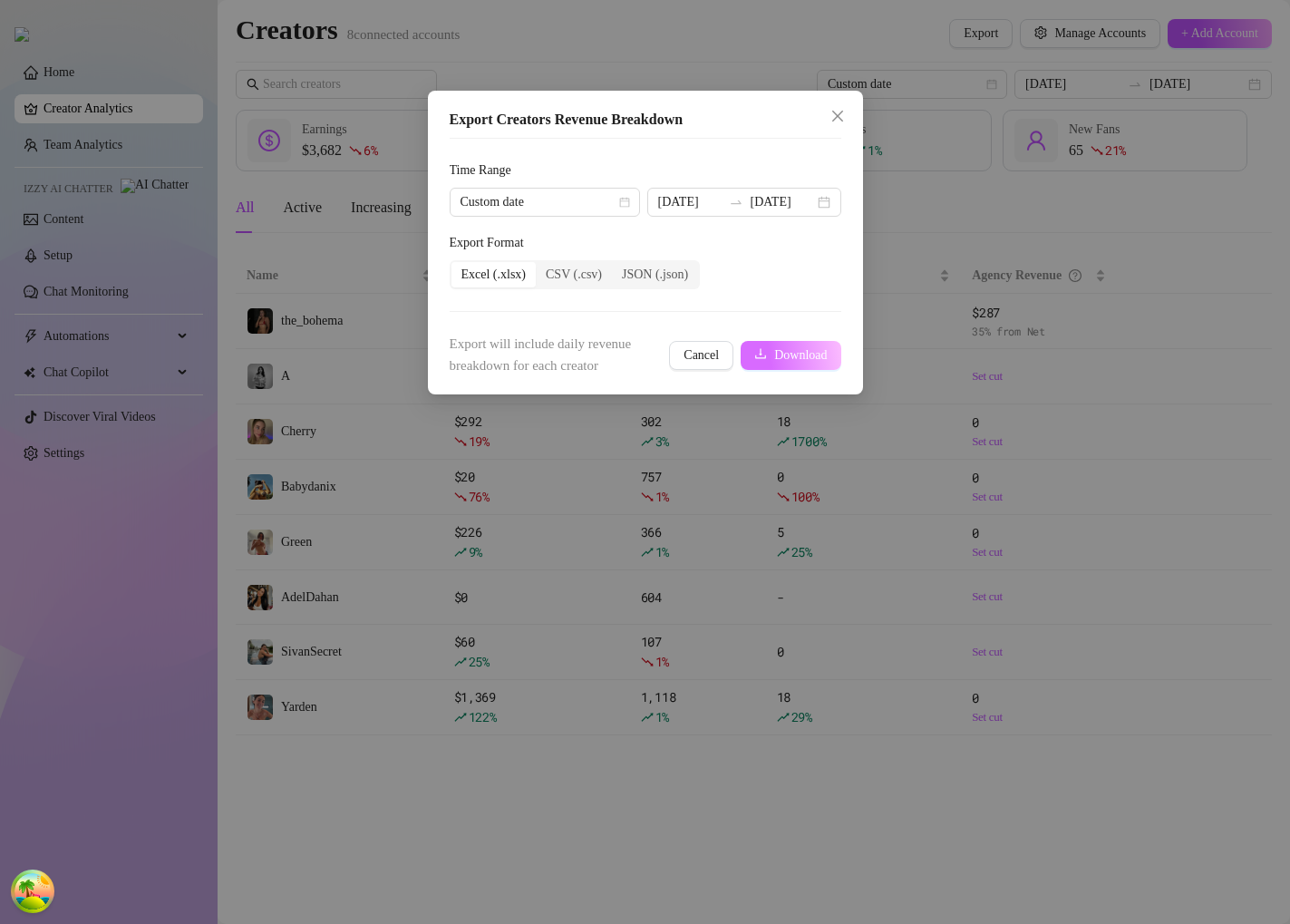
click at [759, 360] on icon "download" at bounding box center [761, 353] width 13 height 13
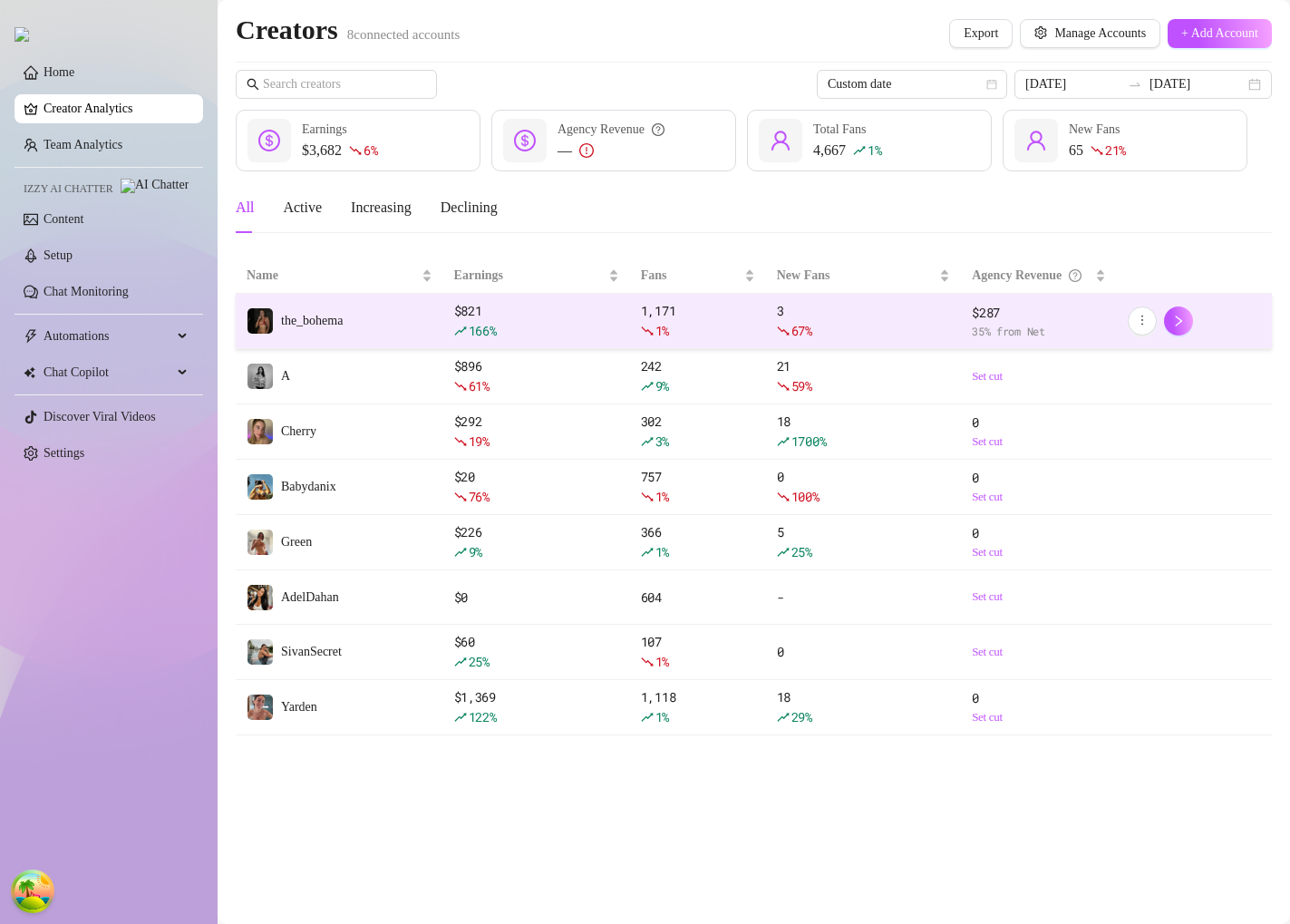
click at [342, 315] on span "the_bohema" at bounding box center [312, 320] width 61 height 14
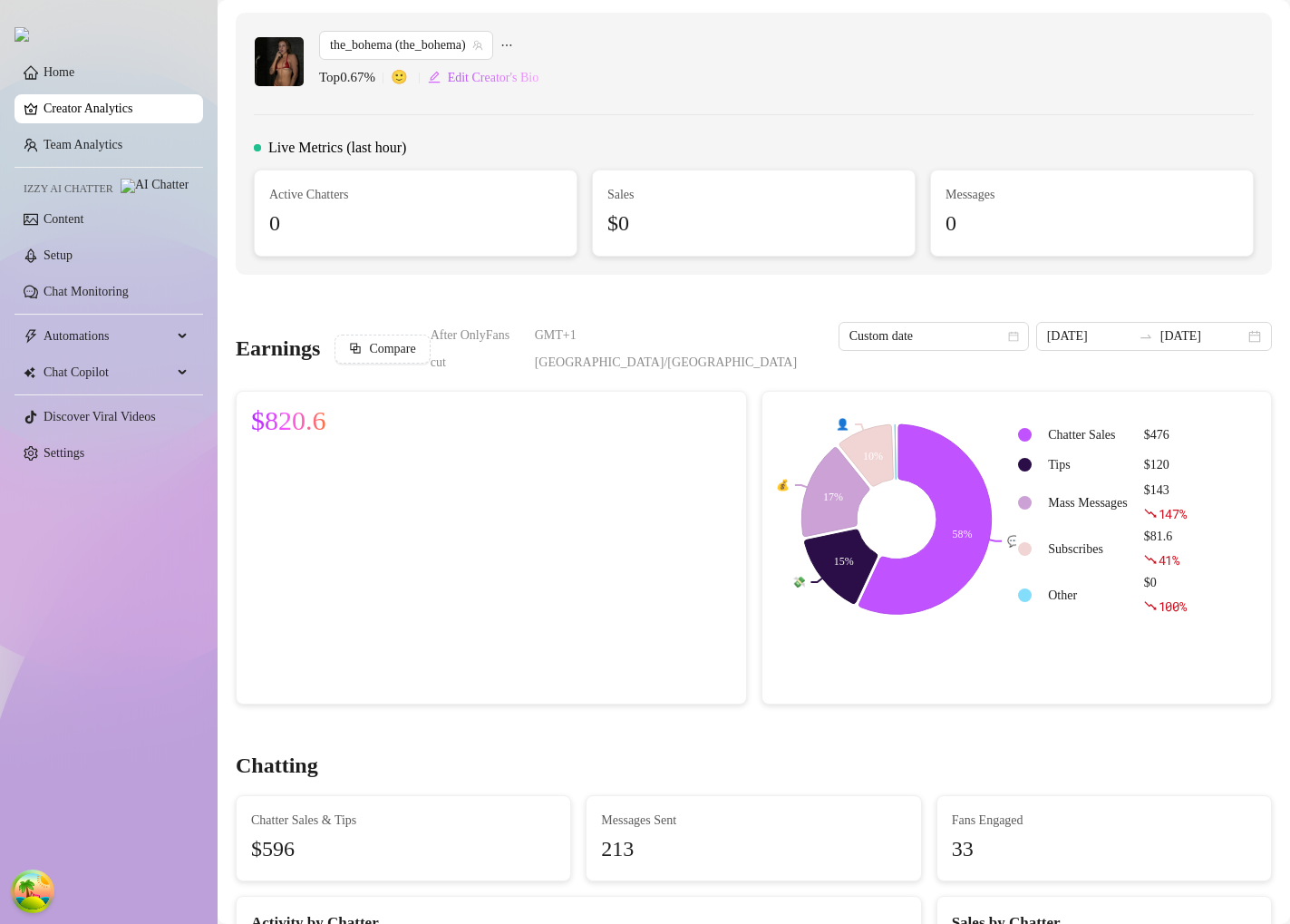
click at [145, 106] on link "Creator Analytics" at bounding box center [116, 109] width 145 height 29
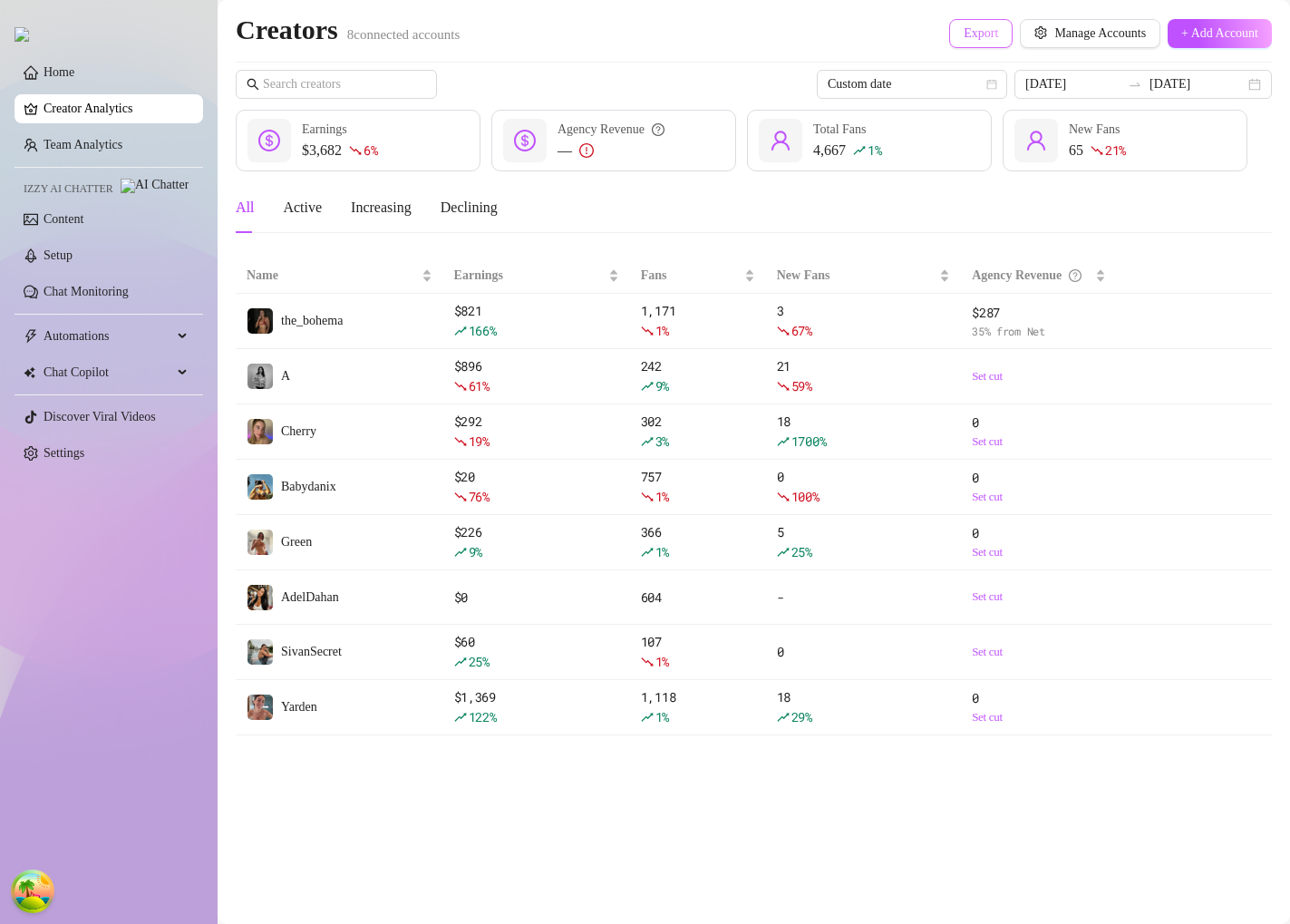
click at [954, 21] on button "Export" at bounding box center [981, 33] width 63 height 29
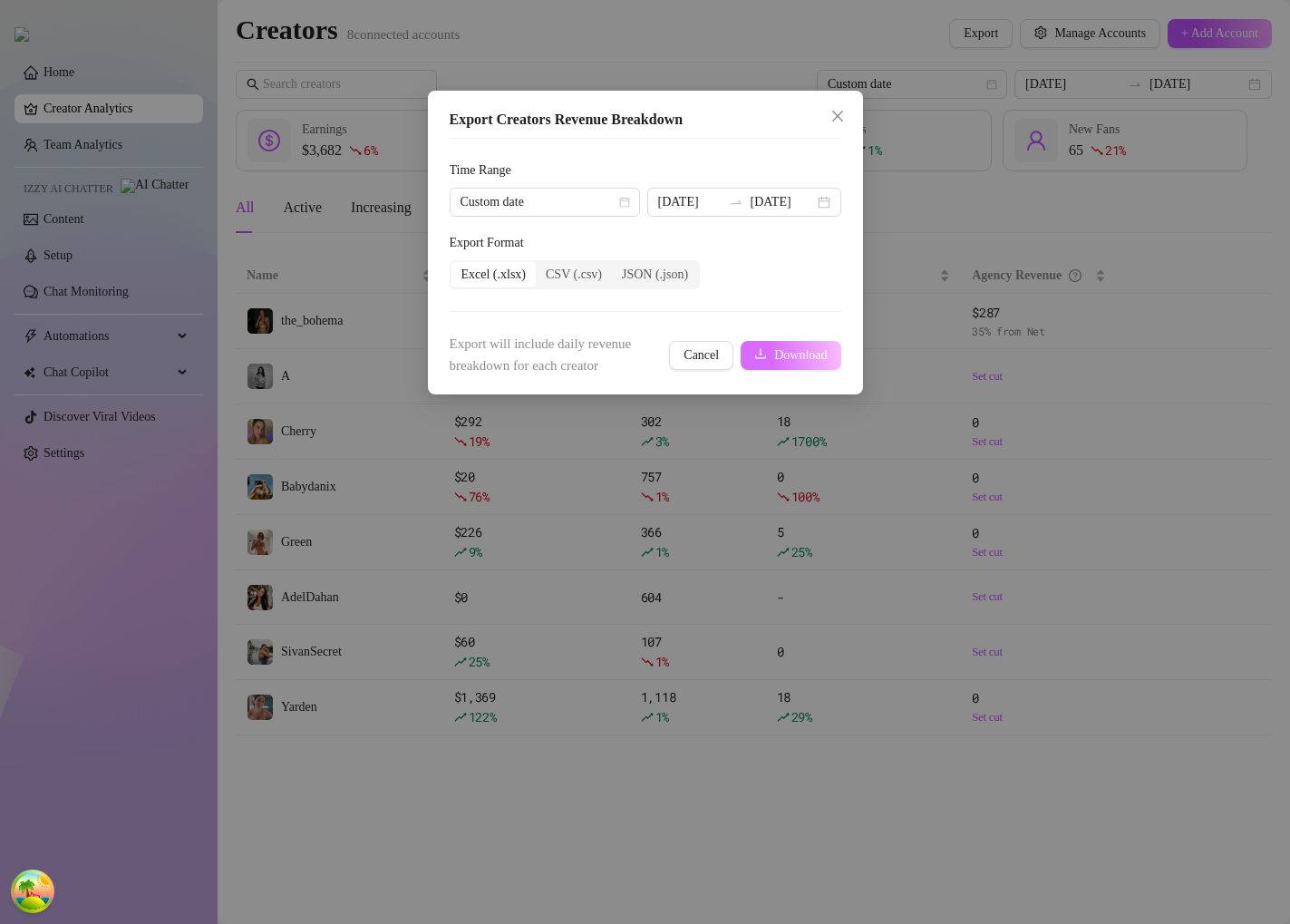
click at [775, 362] on span "Download" at bounding box center [800, 355] width 53 height 15
